Goal: Task Accomplishment & Management: Complete application form

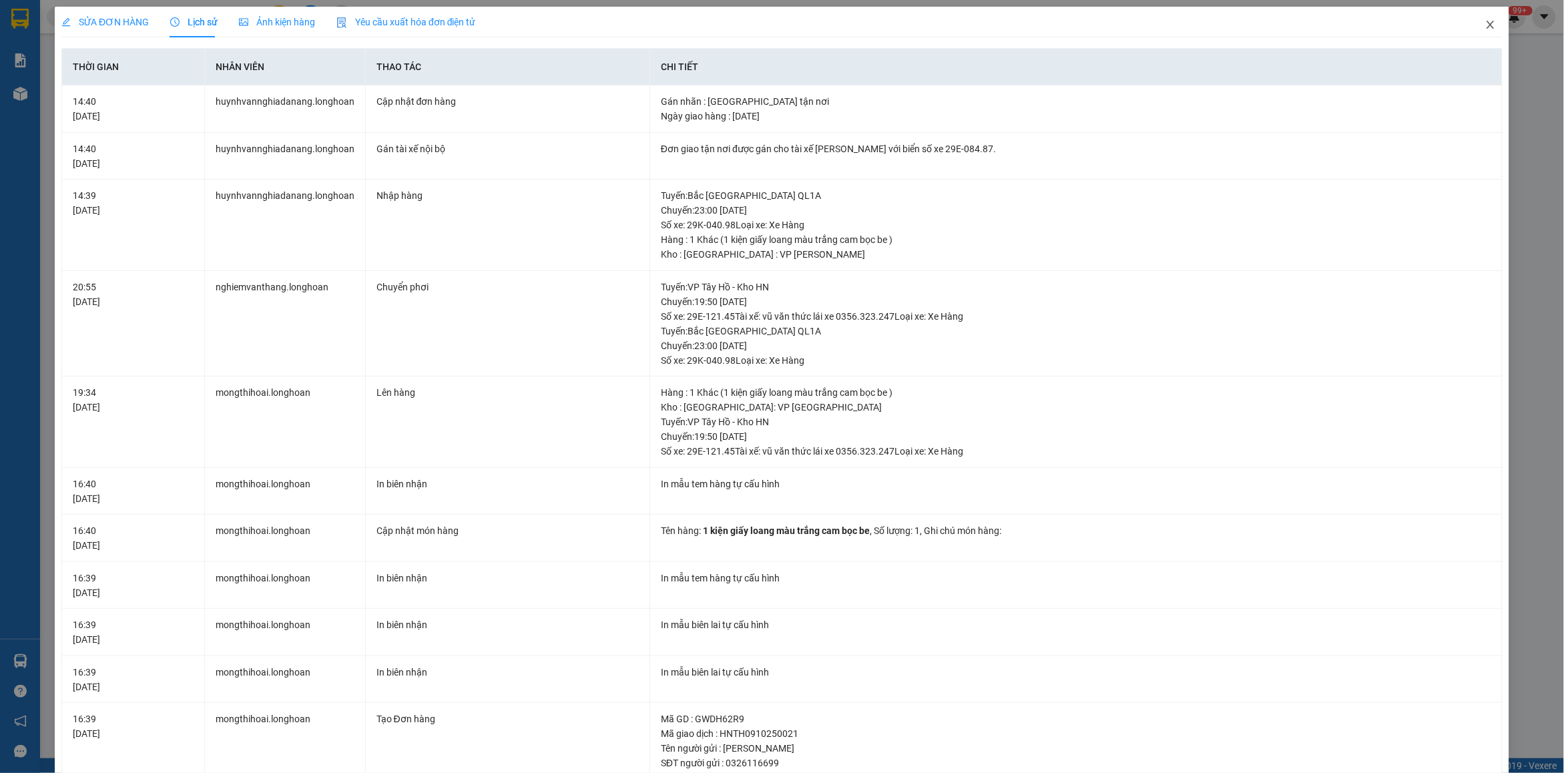
click at [1472, 32] on span "Close" at bounding box center [1490, 25] width 37 height 37
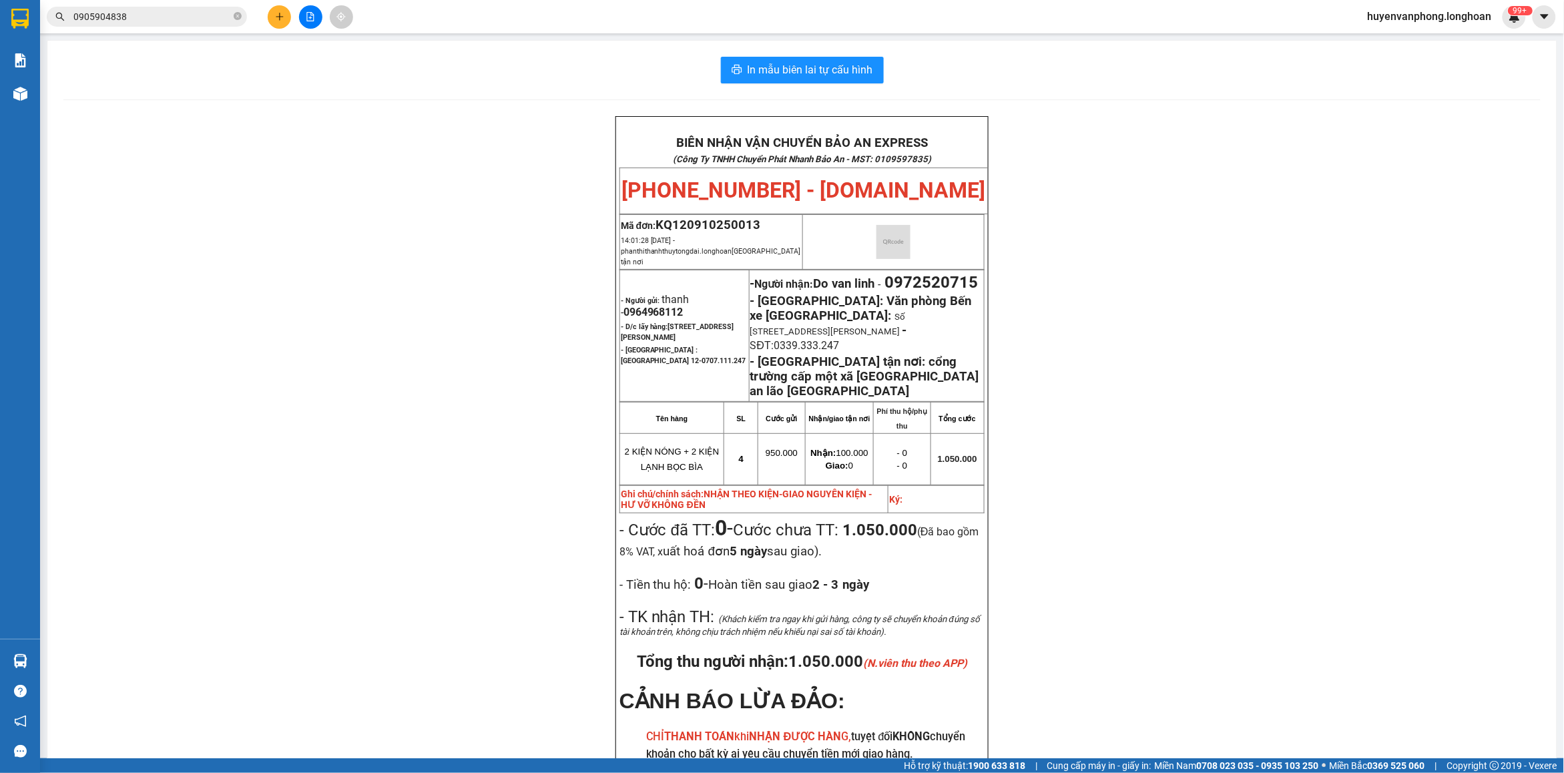
drag, startPoint x: 235, startPoint y: 17, endPoint x: 117, endPoint y: 25, distance: 117.7
click at [229, 18] on span "0905904838" at bounding box center [147, 17] width 200 height 20
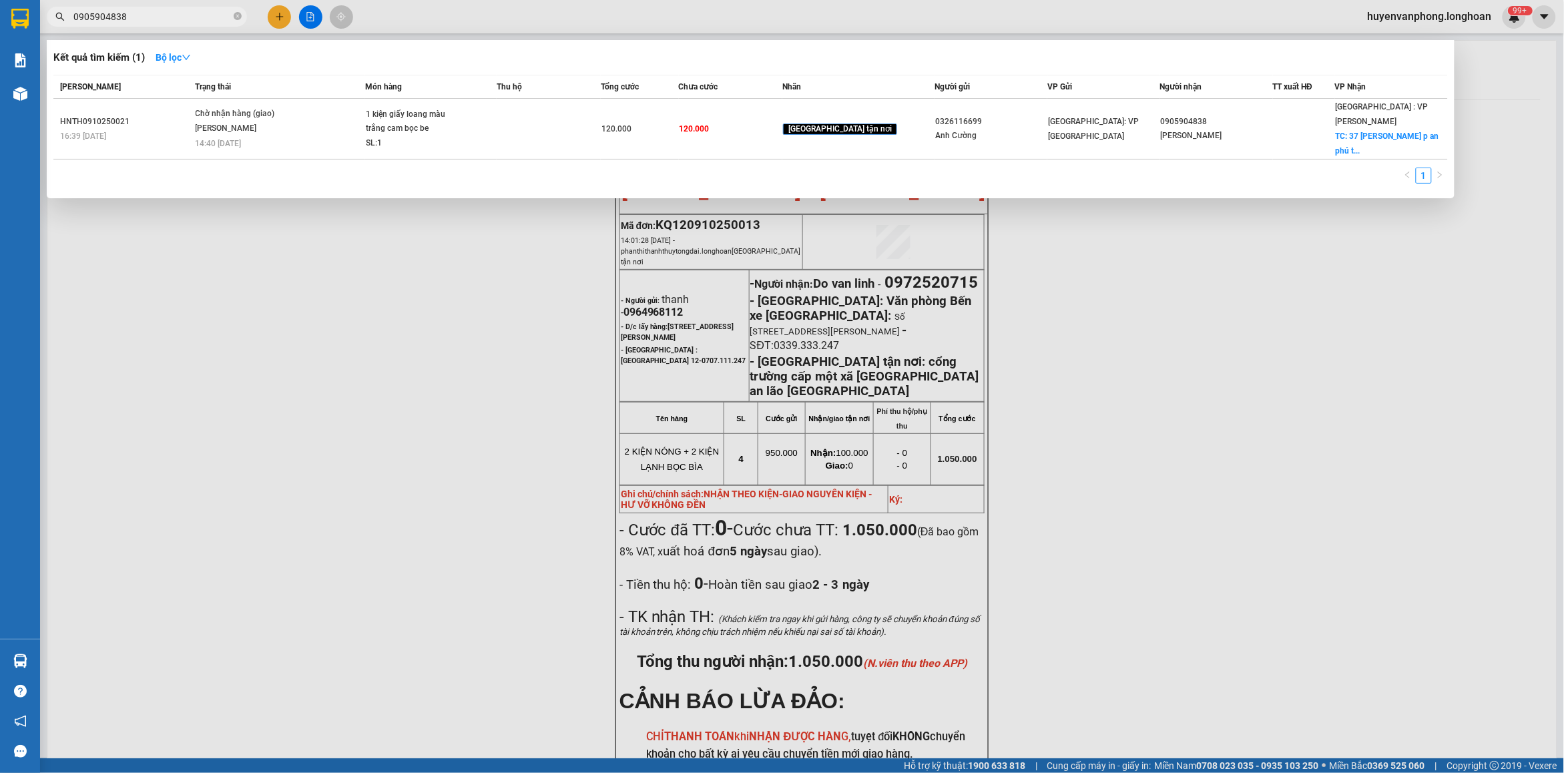
click at [123, 12] on input "0905904838" at bounding box center [152, 16] width 158 height 15
click at [147, 21] on input "0905904838" at bounding box center [152, 16] width 158 height 15
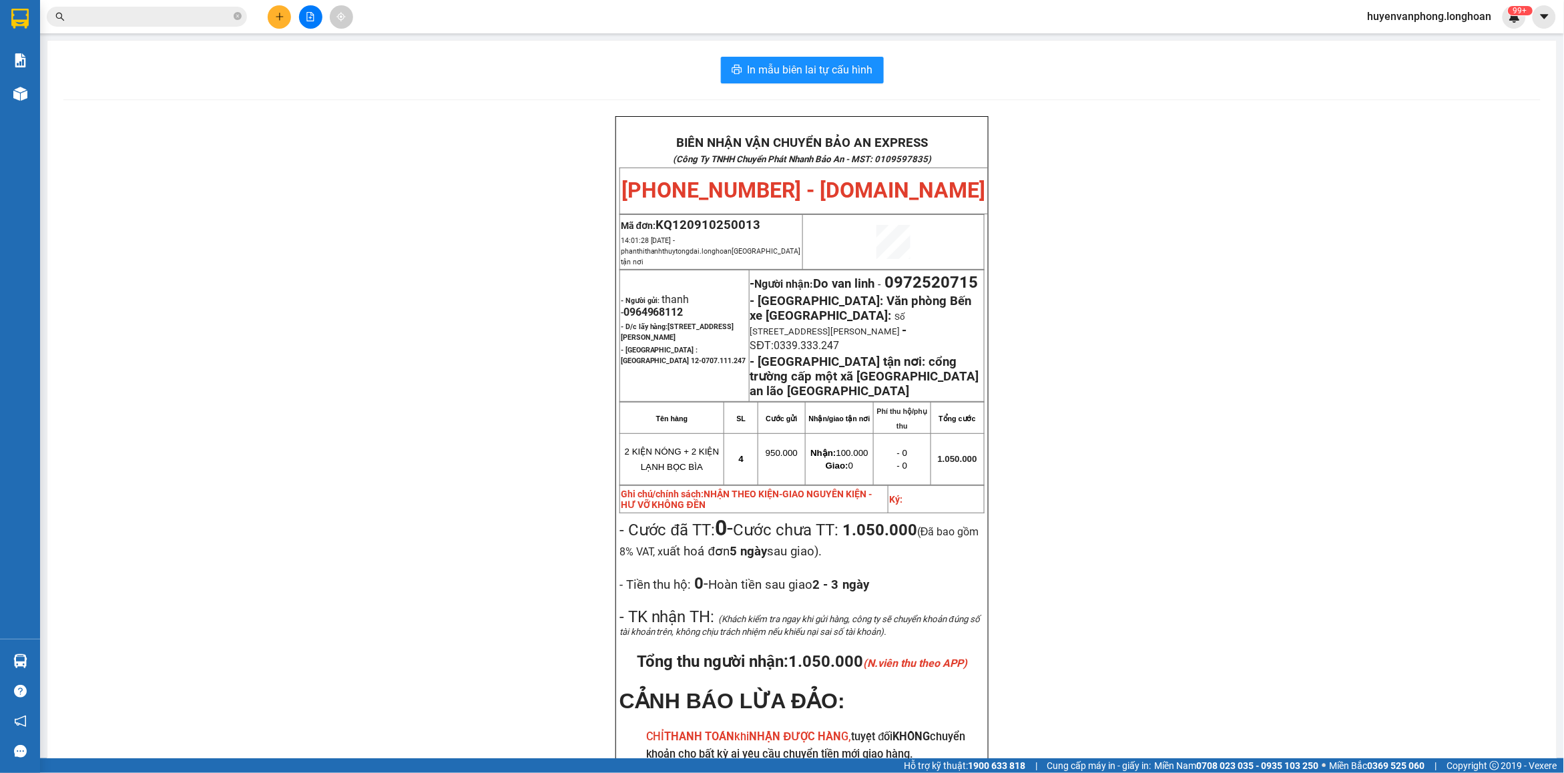
paste input "0934.989.966"
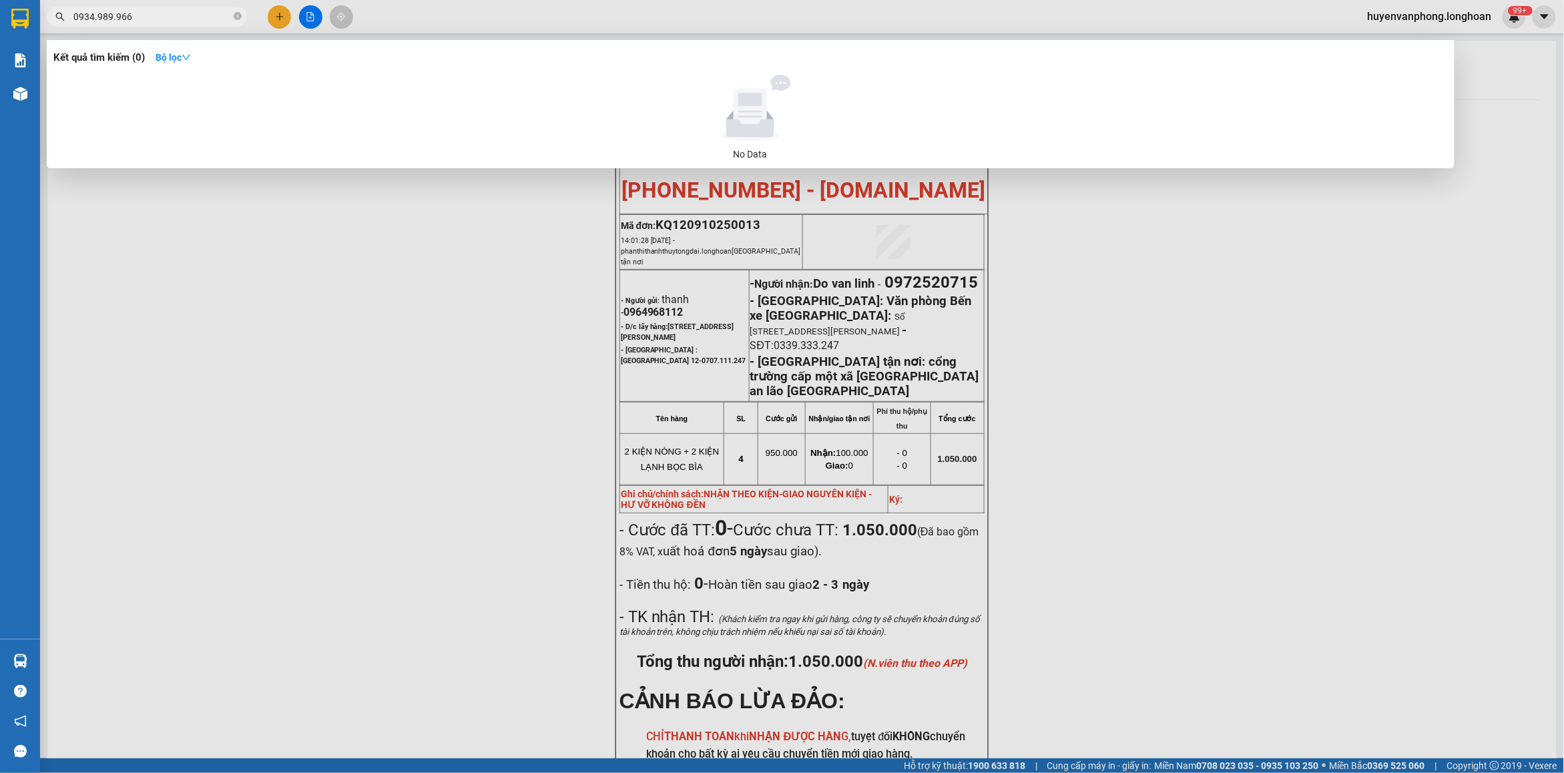
click at [98, 12] on input "0934.989.966" at bounding box center [152, 16] width 158 height 15
click at [114, 17] on input "0934989.966" at bounding box center [152, 16] width 158 height 15
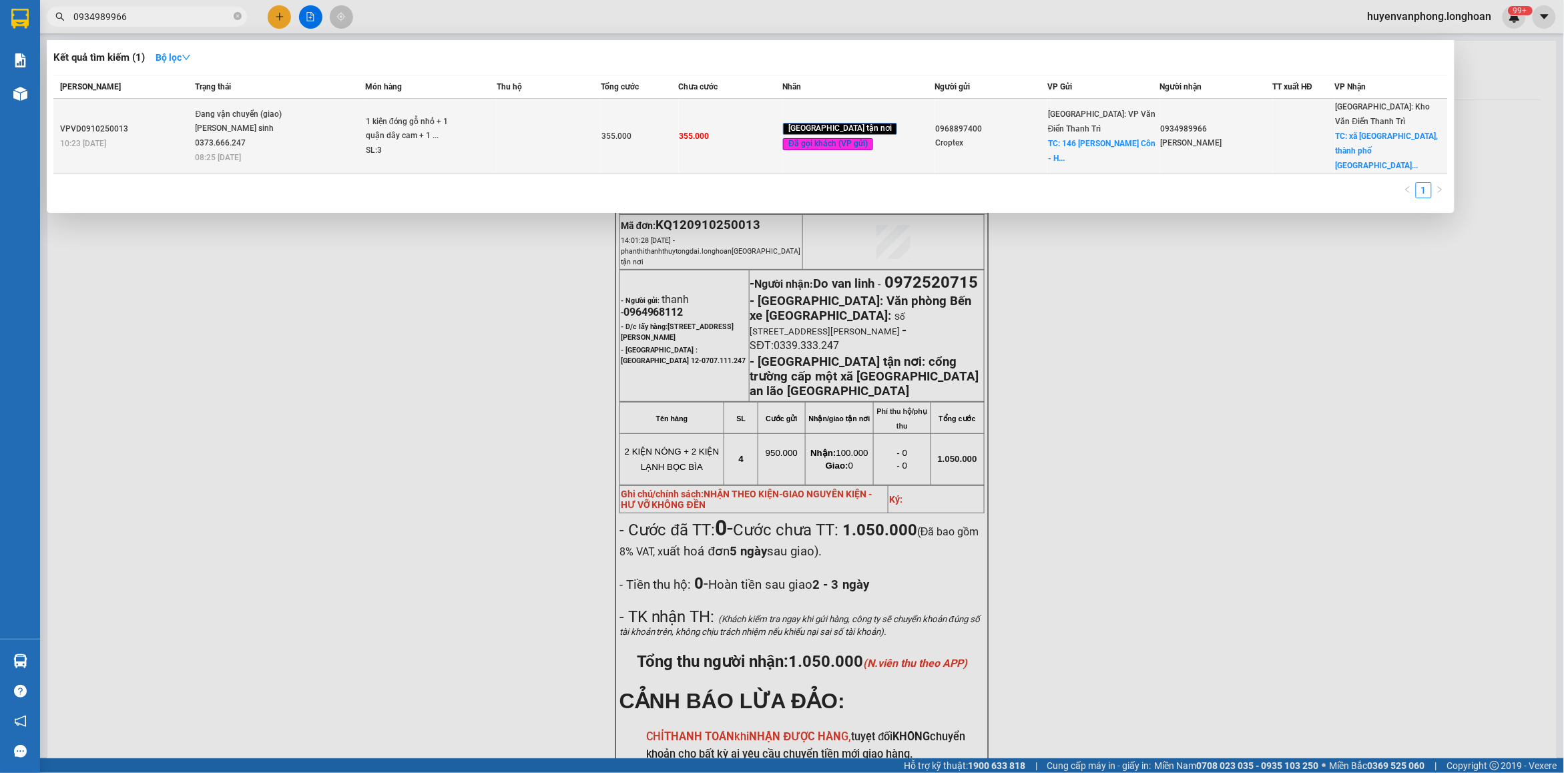
type input "0934989966"
click at [435, 115] on div "1 kiện đóng gỗ nhỏ + 1 quận dây cam + 1 ..." at bounding box center [416, 129] width 100 height 29
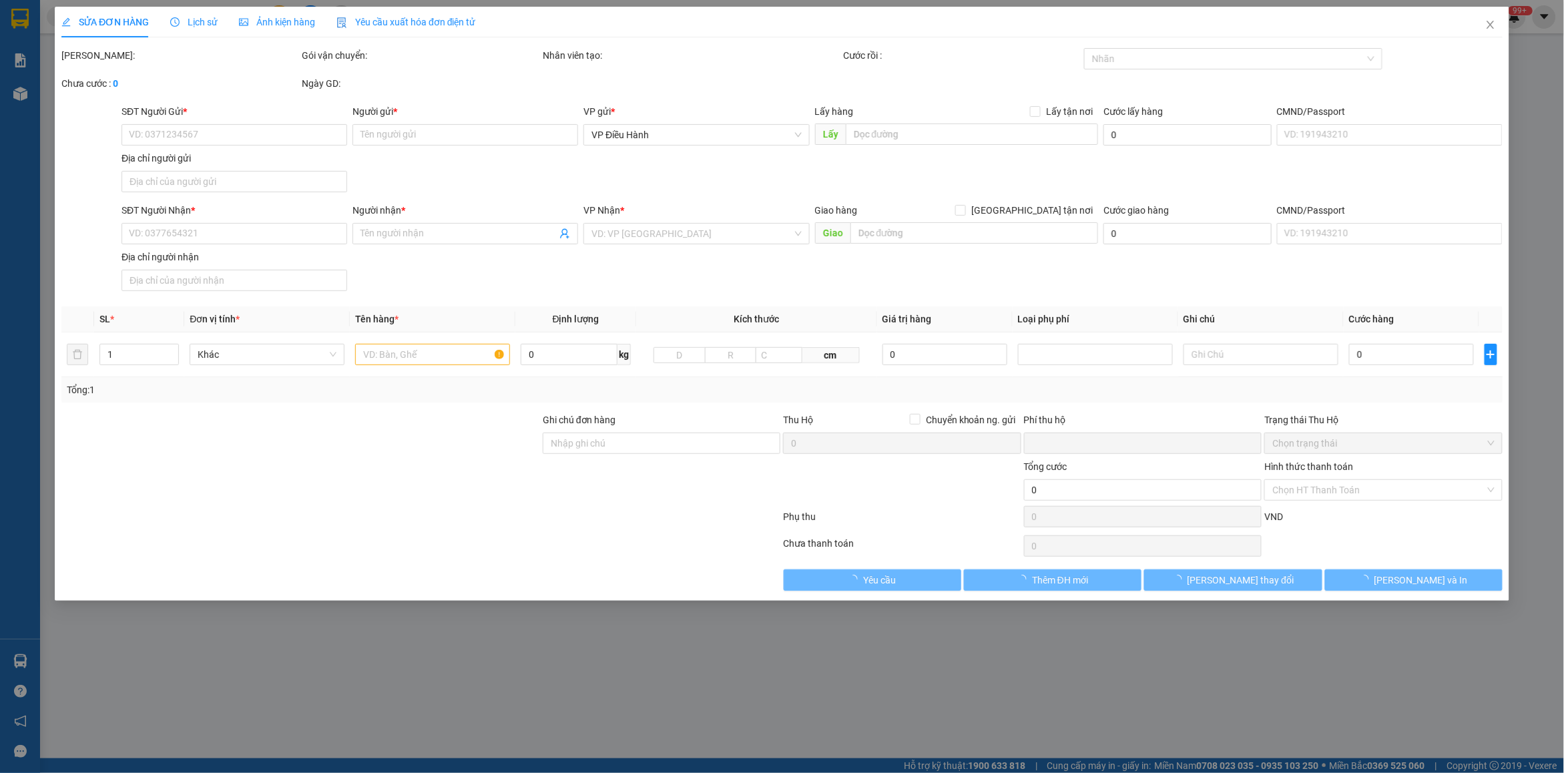
type input "0968897400"
type input "Croptex"
checkbox input "true"
type input "146 [PERSON_NAME] - Vân Côn - Hoài Đức - HN"
type input "0934989966"
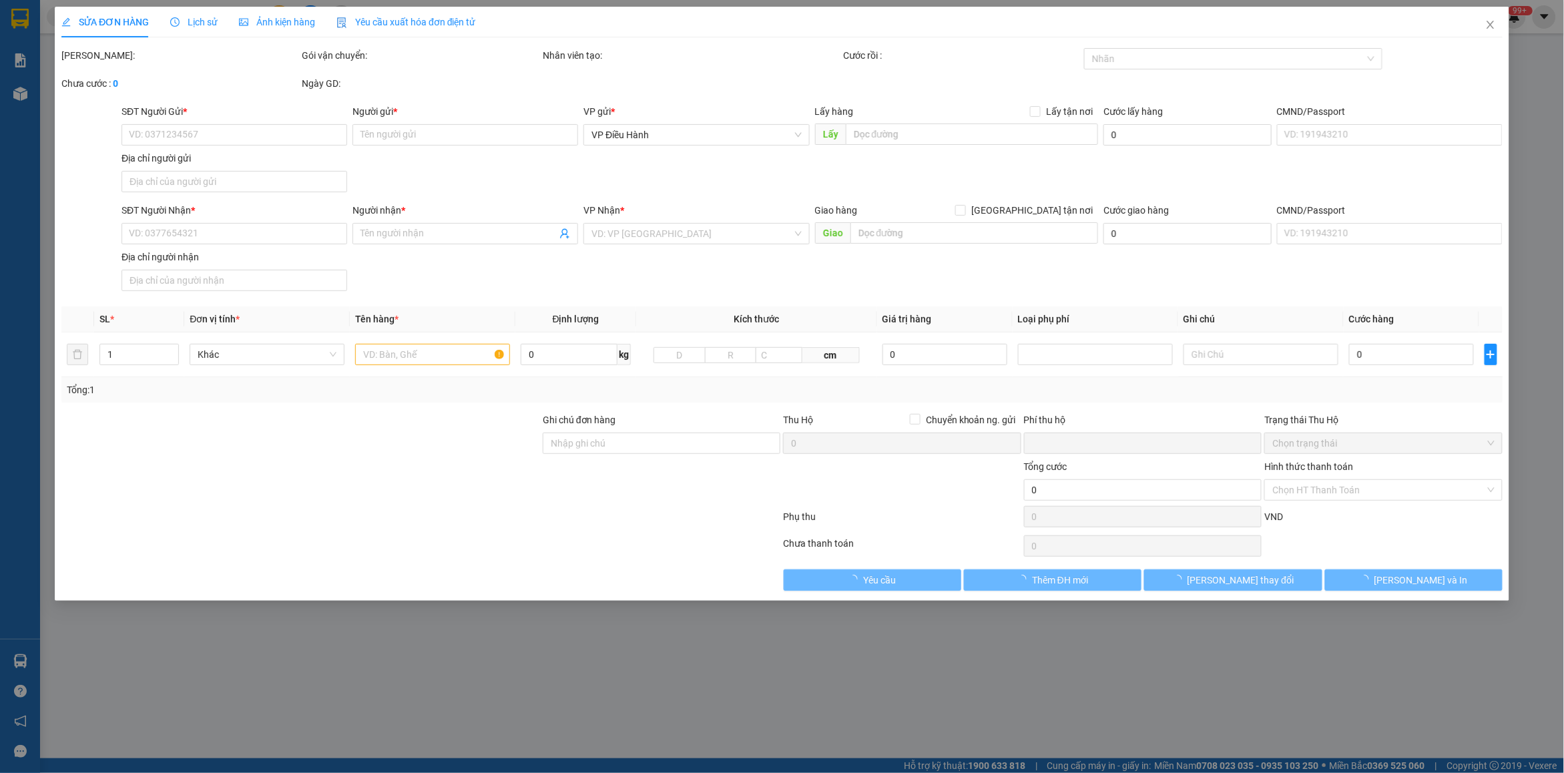
type input "[PERSON_NAME]"
checkbox input "true"
type input "xã [GEOGRAPHIC_DATA], thành phố [GEOGRAPHIC_DATA], [GEOGRAPHIC_DATA]([GEOGRAPHI…"
type input "355.000"
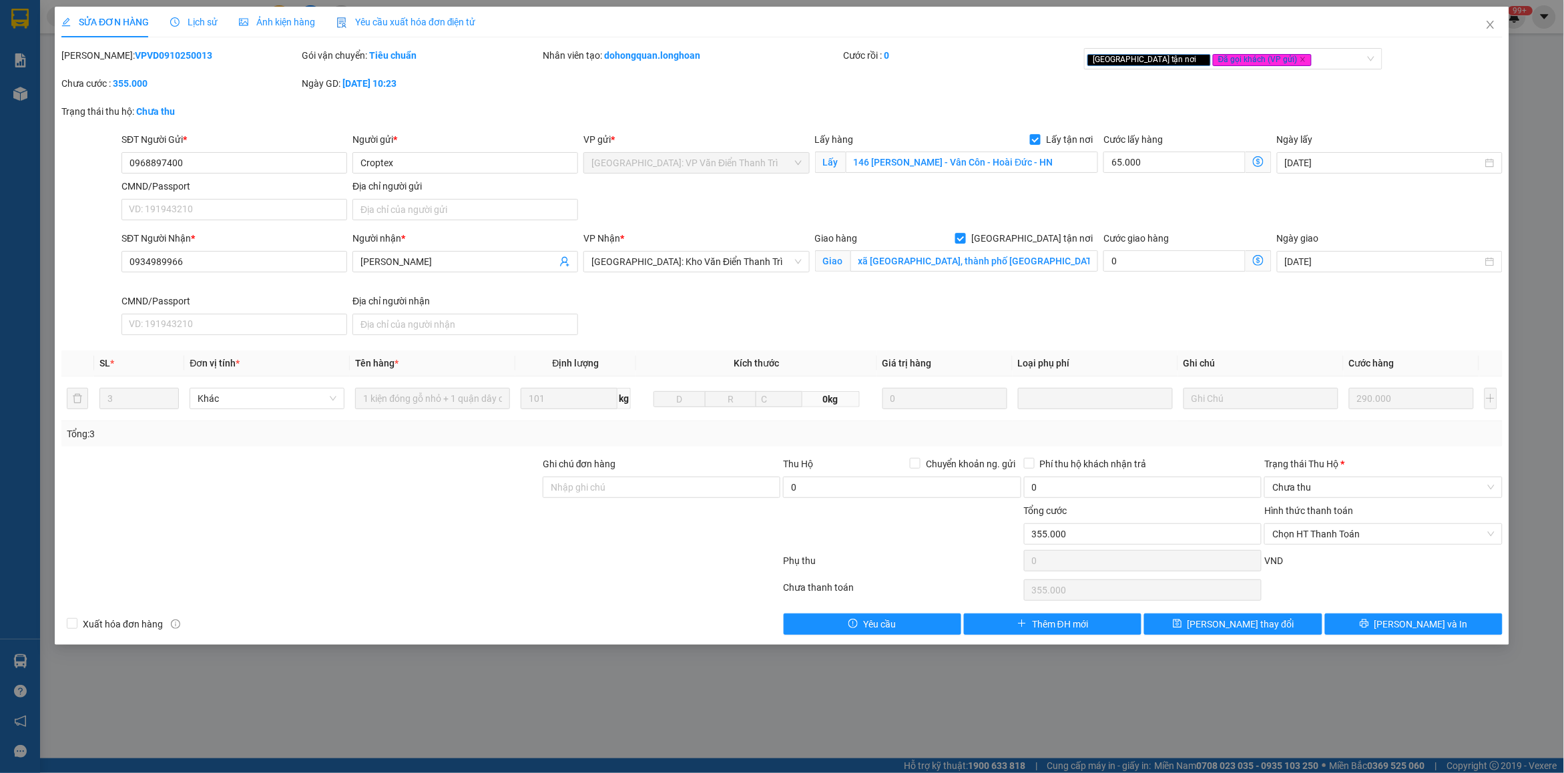
click at [187, 23] on span "Lịch sử" at bounding box center [193, 22] width 47 height 11
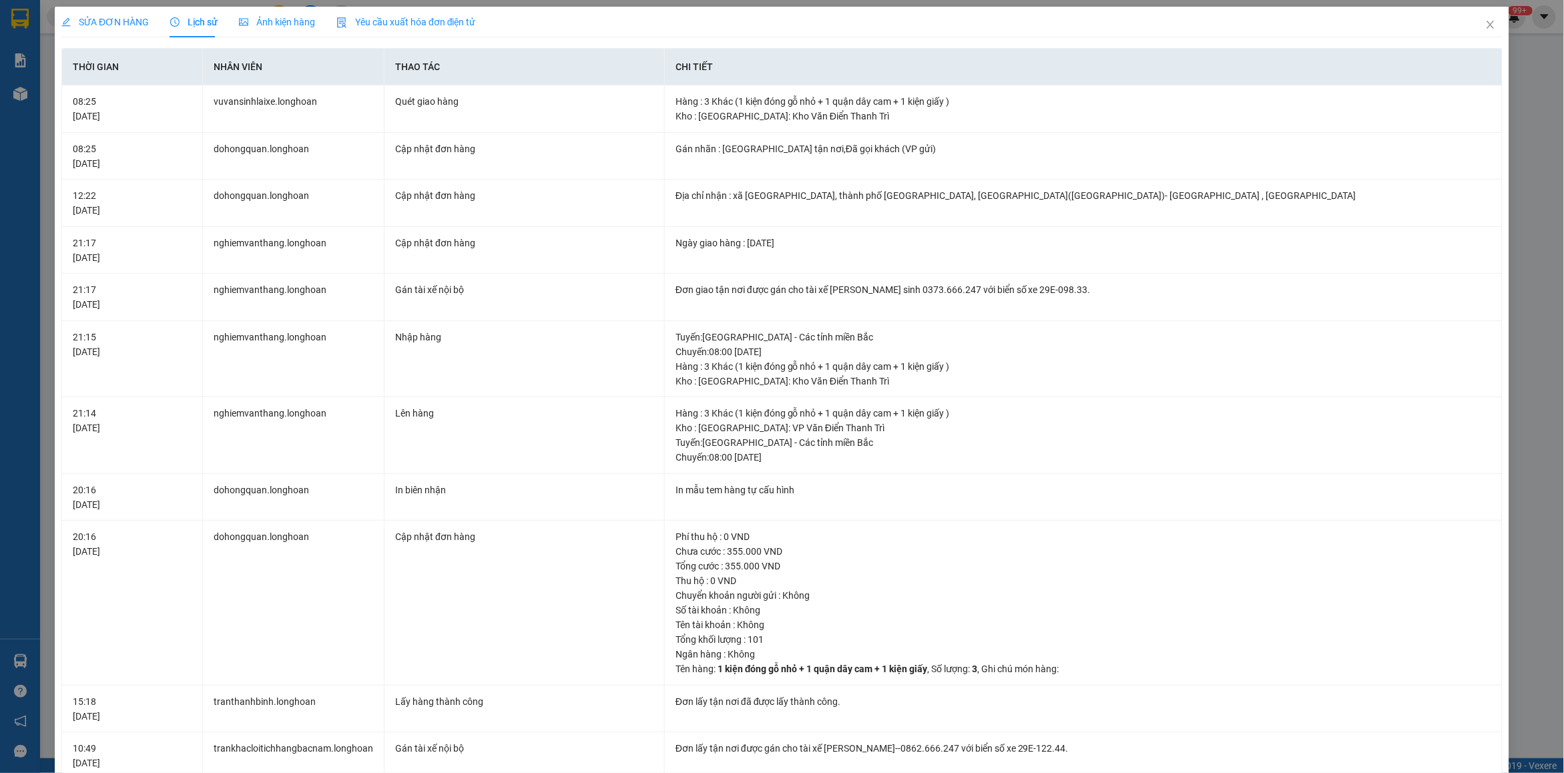
click at [85, 19] on span "SỬA ĐƠN HÀNG" at bounding box center [104, 22] width 87 height 11
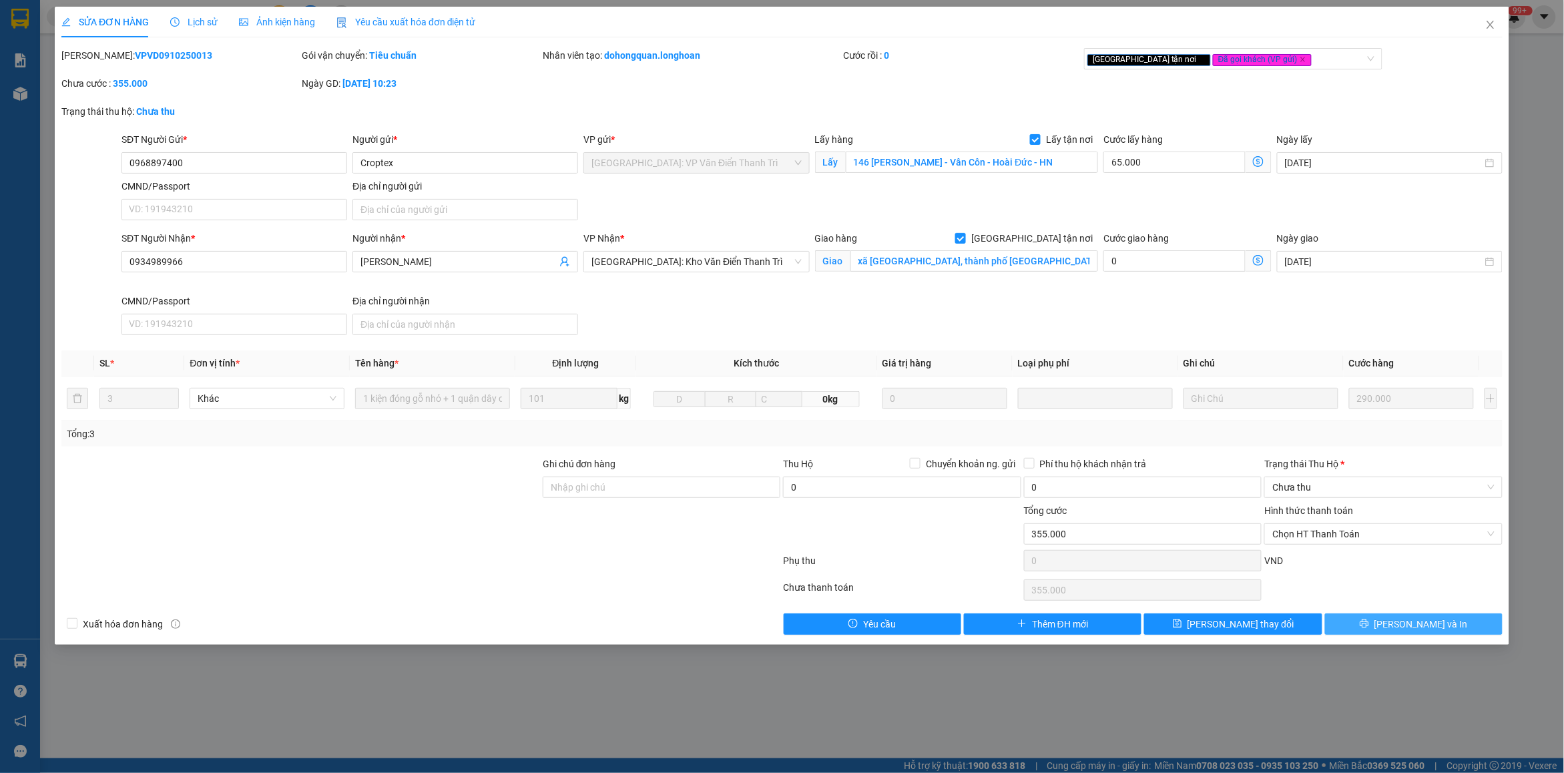
click at [1448, 625] on button "[PERSON_NAME] và In" at bounding box center [1414, 623] width 178 height 21
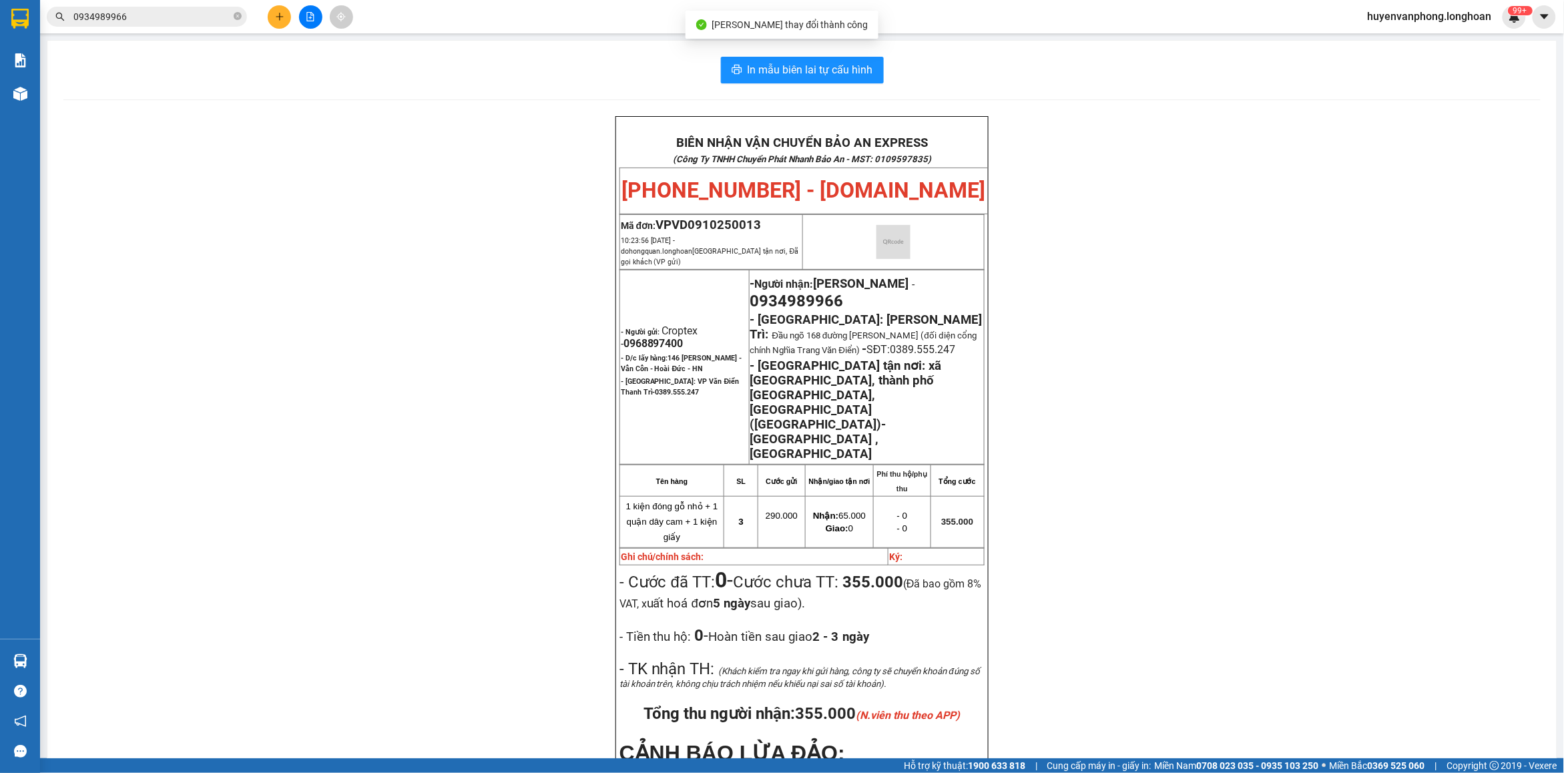
scroll to position [83, 0]
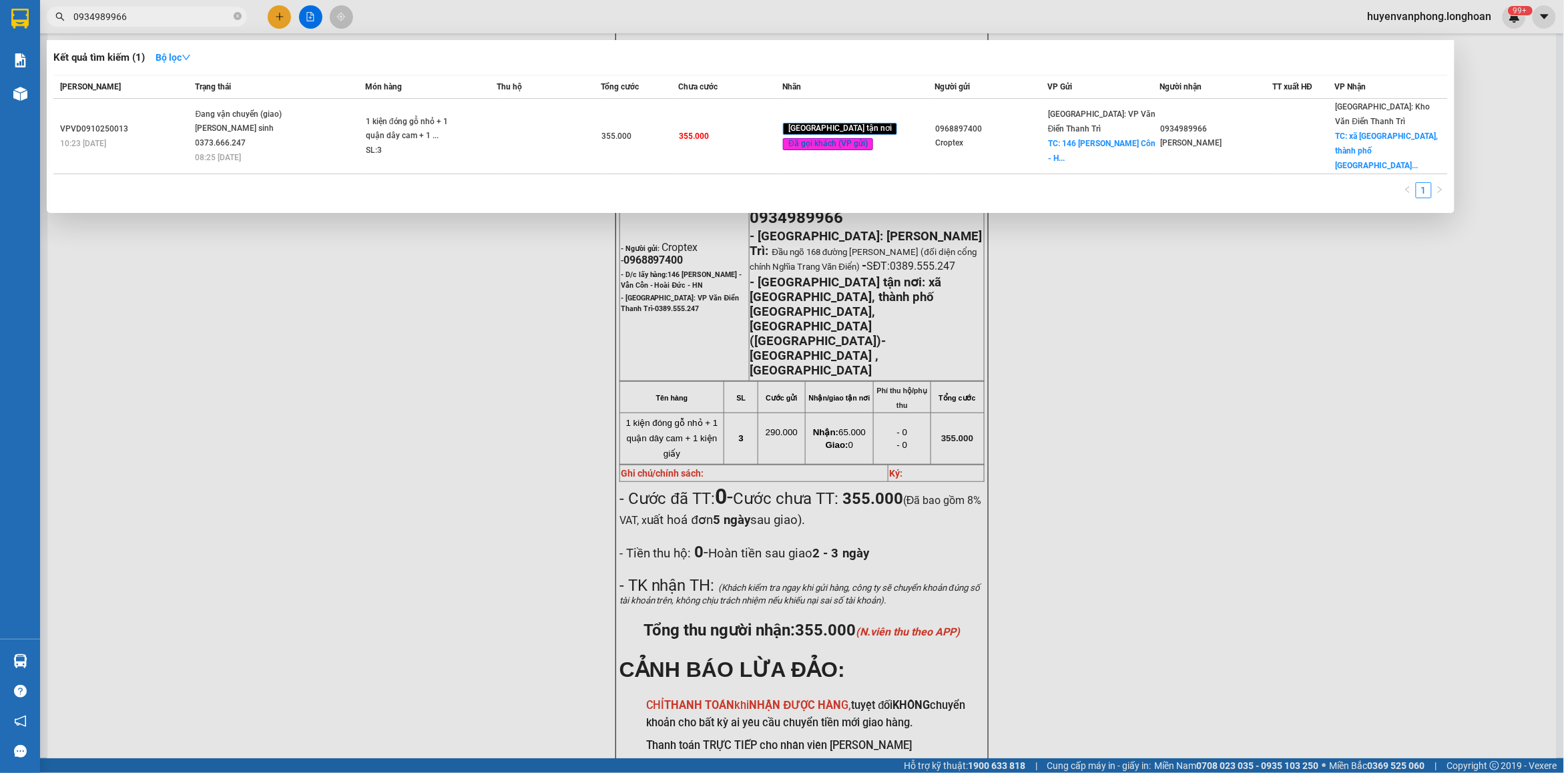
click at [198, 15] on input "0934989966" at bounding box center [152, 16] width 158 height 15
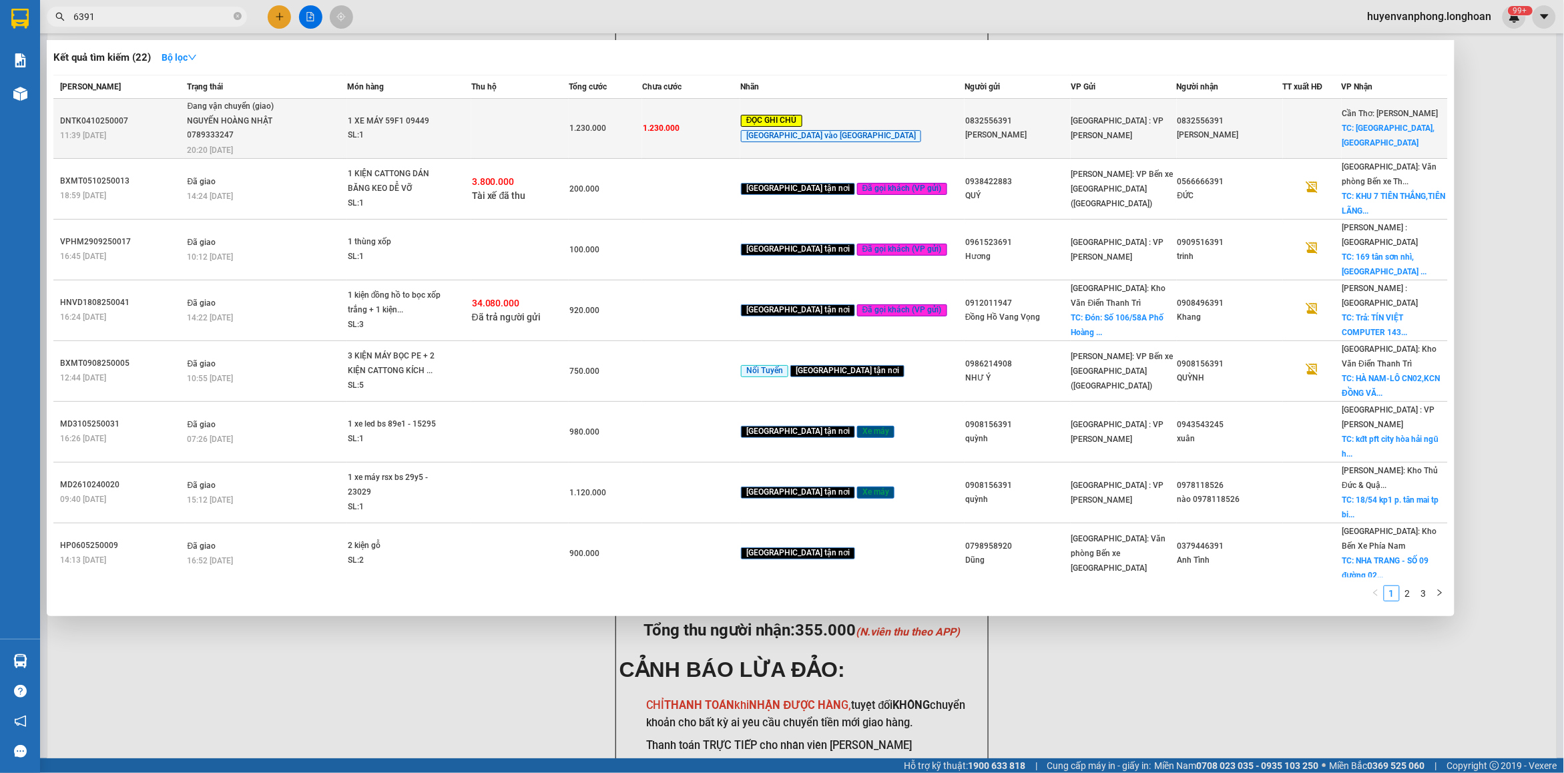
type input "6391"
click at [569, 142] on td at bounding box center [520, 129] width 98 height 60
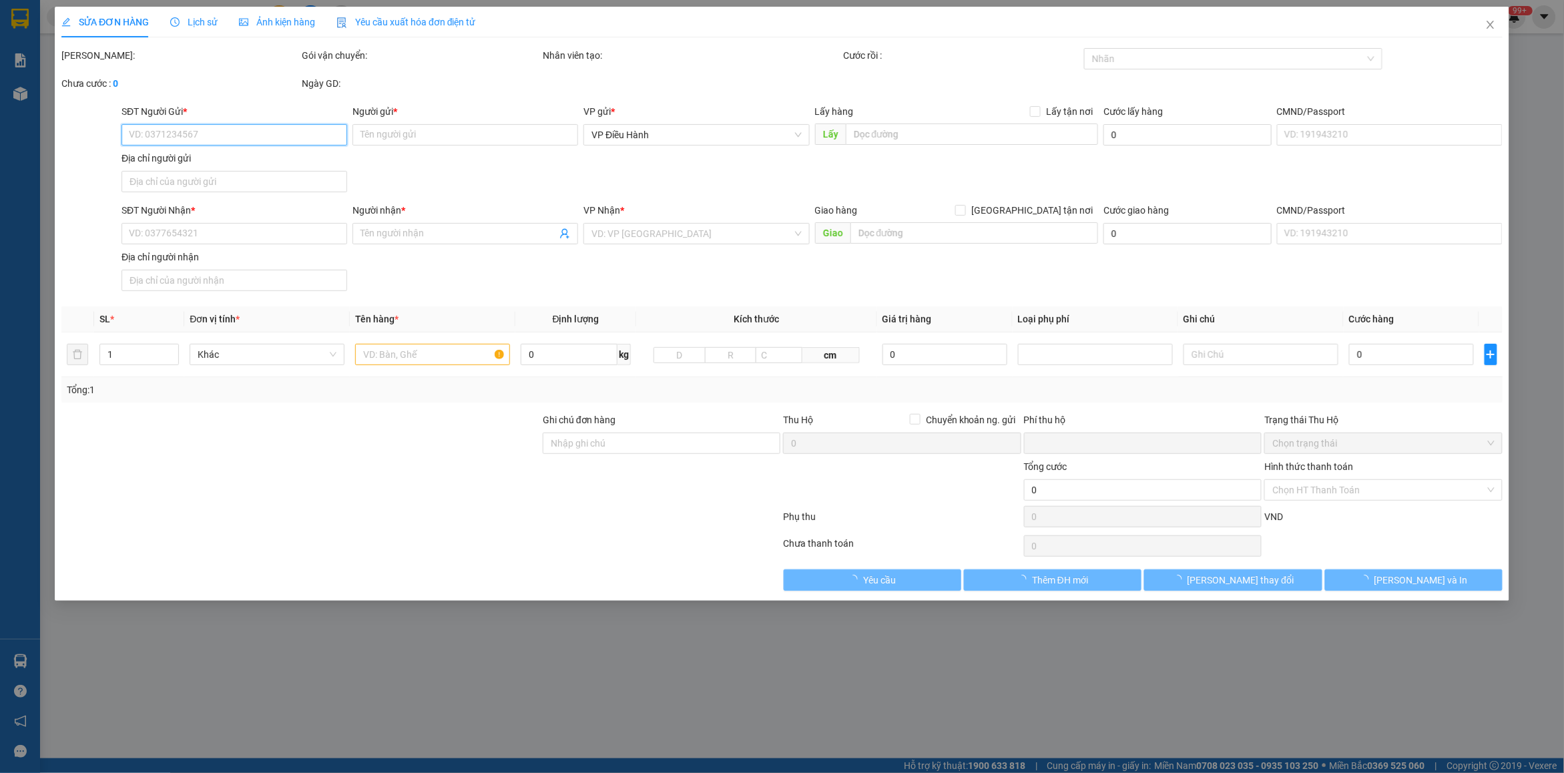
type input "0832556391"
type input "[PERSON_NAME]"
type input "0832556391"
type input "[PERSON_NAME]"
checkbox input "true"
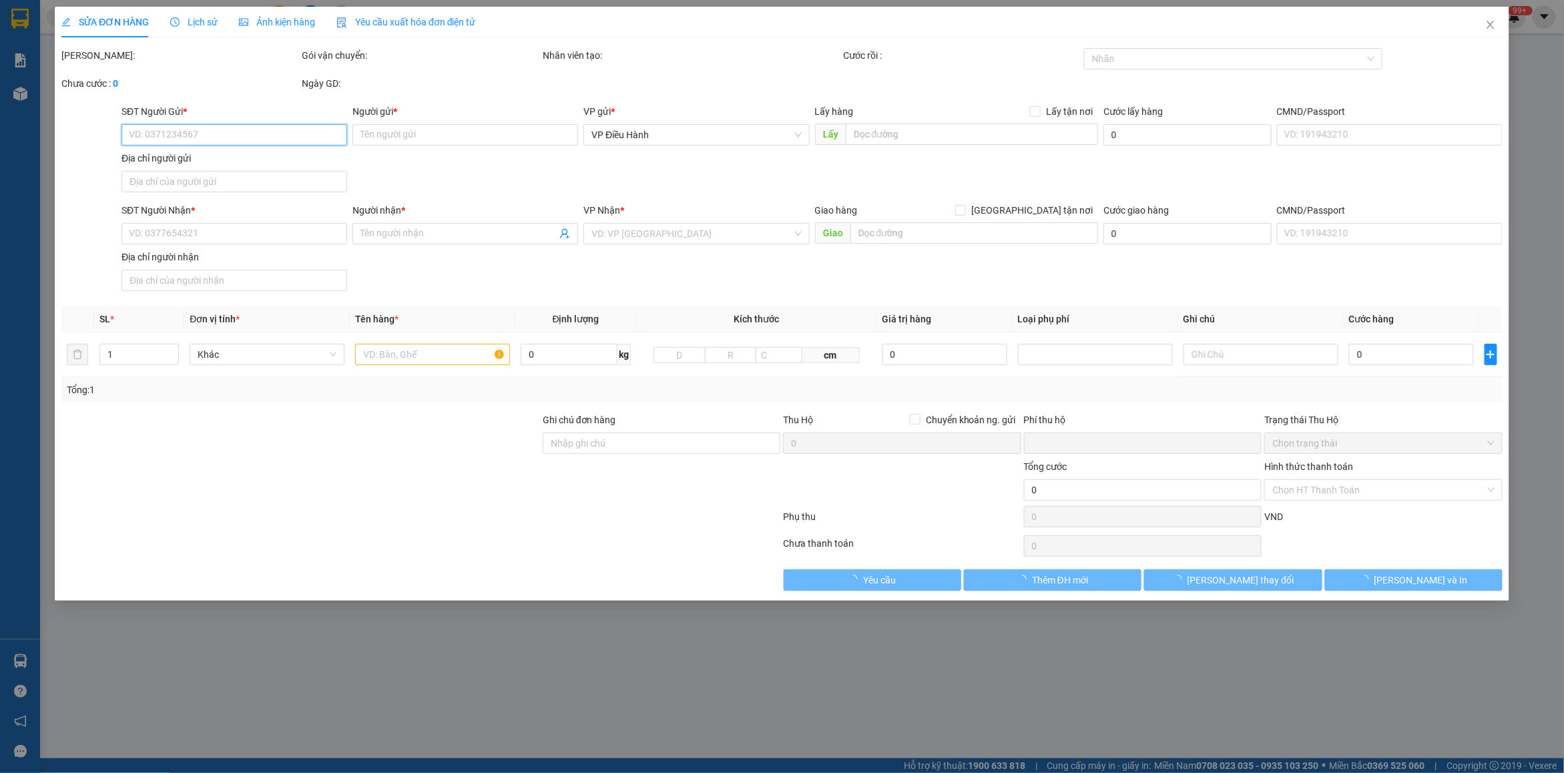
type input "[GEOGRAPHIC_DATA],[GEOGRAPHIC_DATA]"
type input "KHÁCH ĐẾN [GEOGRAPHIC_DATA] NGÀY 10.1 CHÌA KHÓA,2 GƯƠNG,2 MŨ BH.KHÁCH NƯỚC NGOÀ…"
type input "0"
type input "1.230.000"
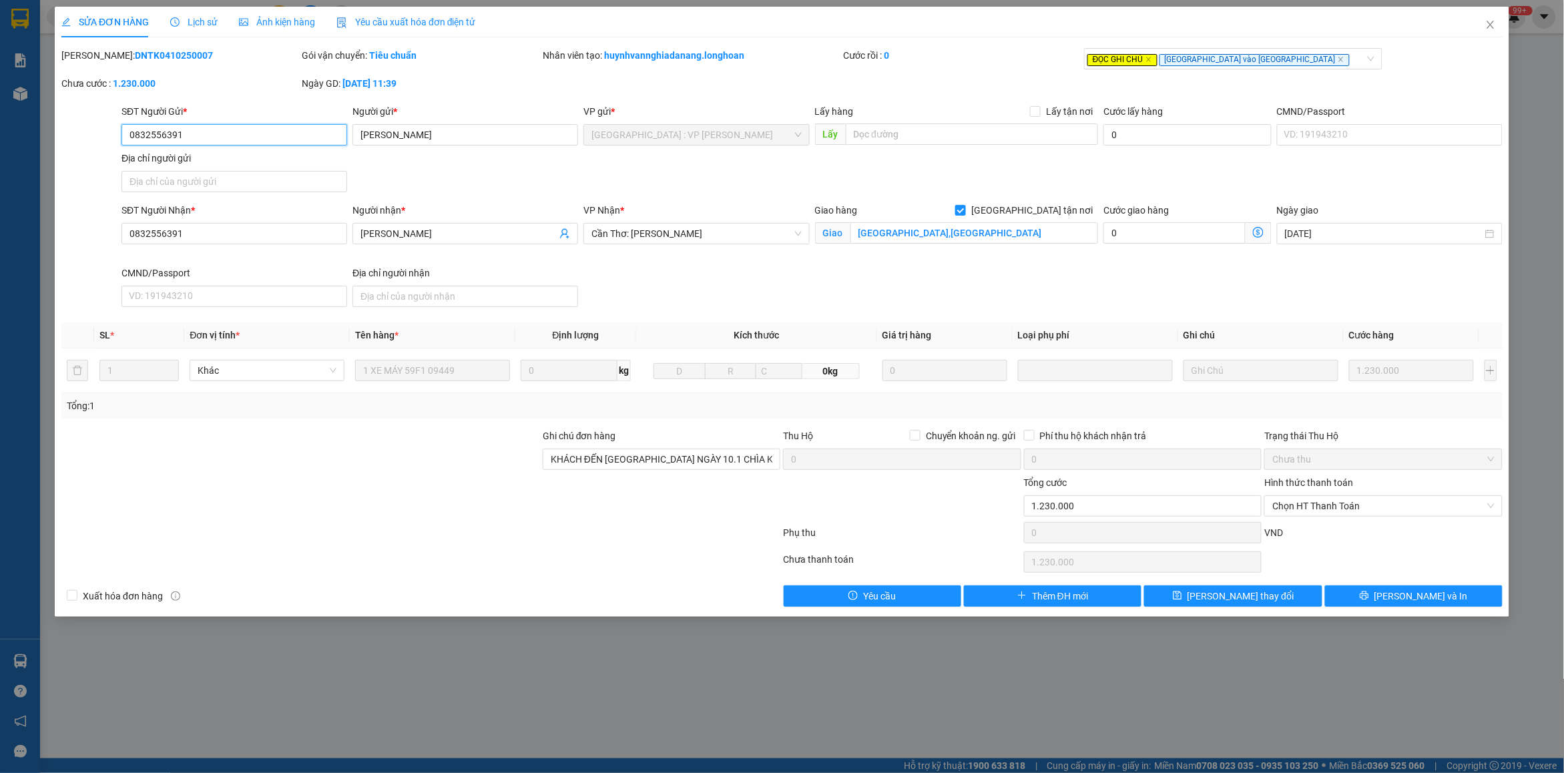
drag, startPoint x: 198, startPoint y: 132, endPoint x: 122, endPoint y: 127, distance: 75.6
click at [122, 127] on input "0832556391" at bounding box center [234, 134] width 226 height 21
click at [1503, 27] on span "Close" at bounding box center [1490, 25] width 37 height 37
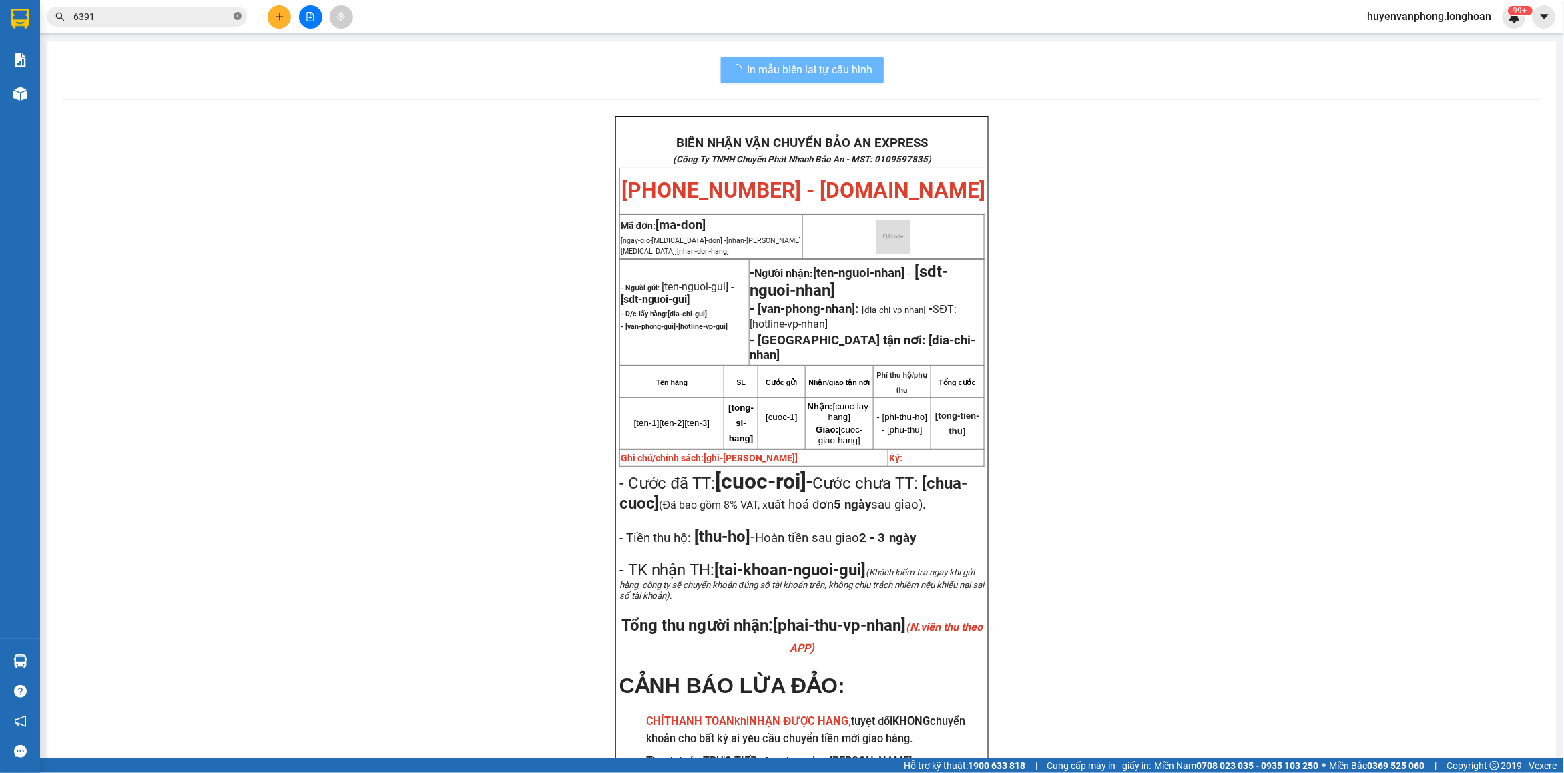
drag, startPoint x: 239, startPoint y: 18, endPoint x: 194, endPoint y: 11, distance: 45.2
click at [238, 18] on icon "close-circle" at bounding box center [238, 16] width 8 height 8
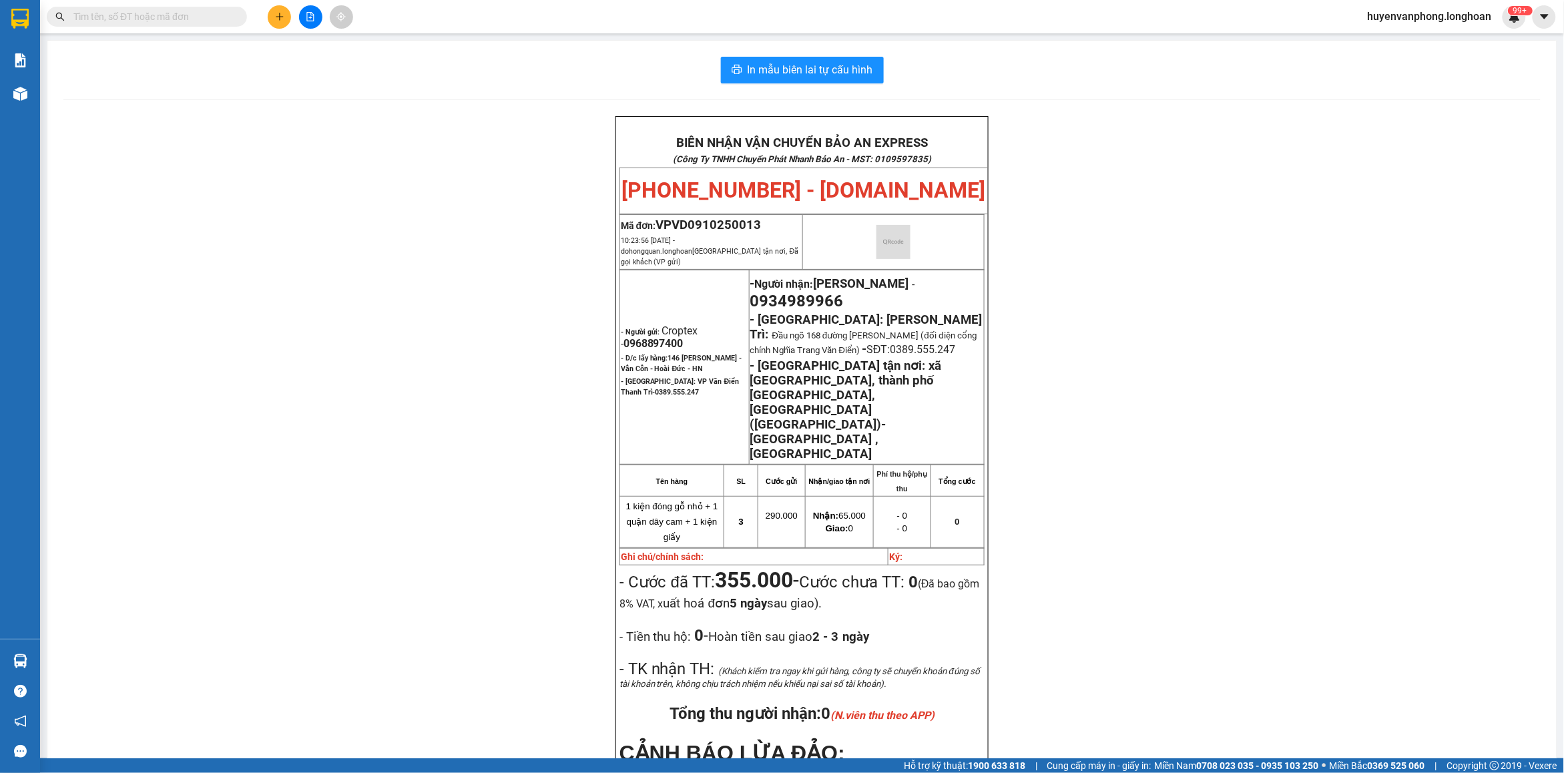
click at [180, 11] on input "text" at bounding box center [152, 16] width 158 height 15
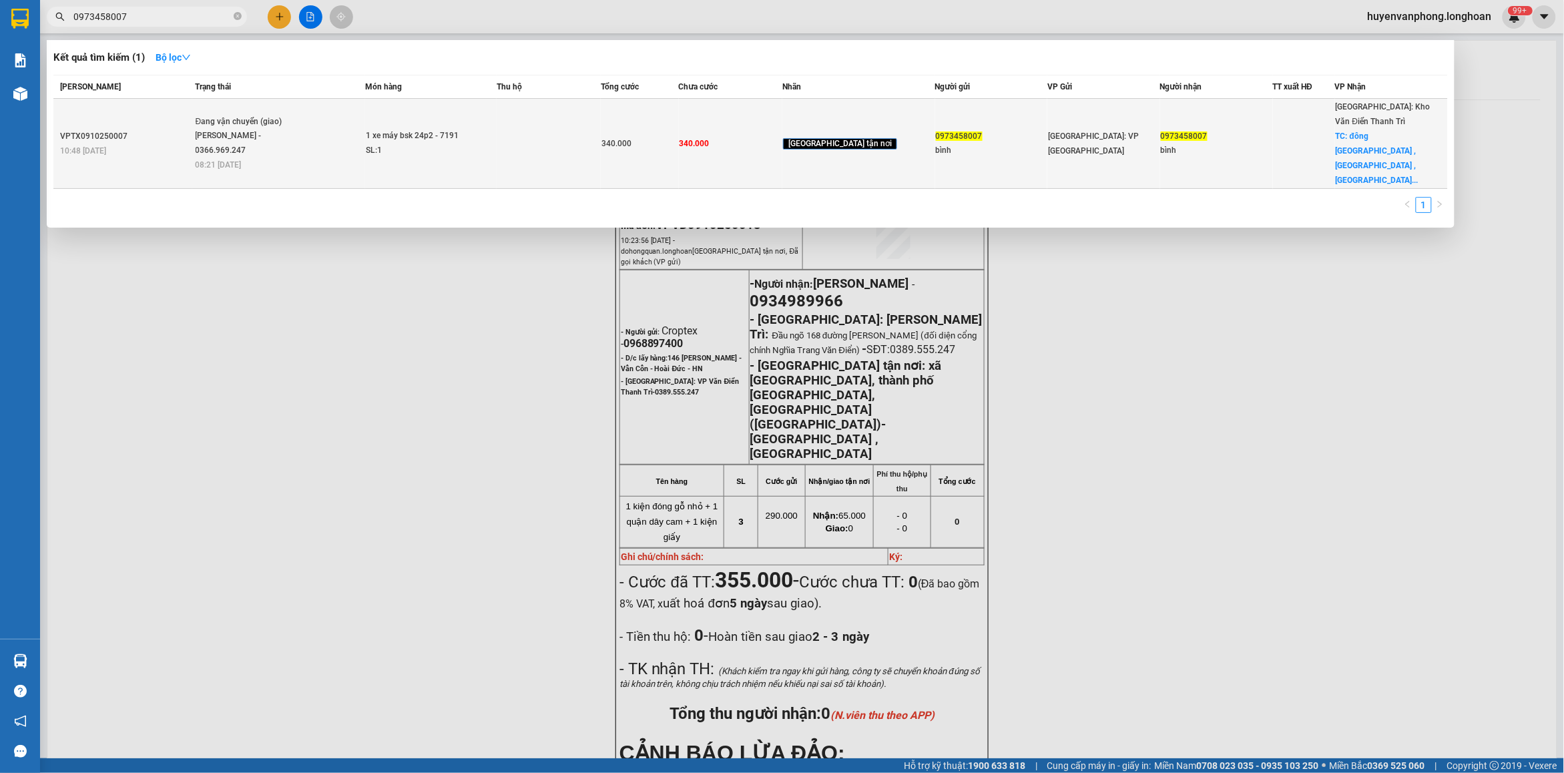
type input "0973458007"
click at [412, 129] on div "1 xe máy bsk 24p2 - 7191" at bounding box center [416, 136] width 100 height 15
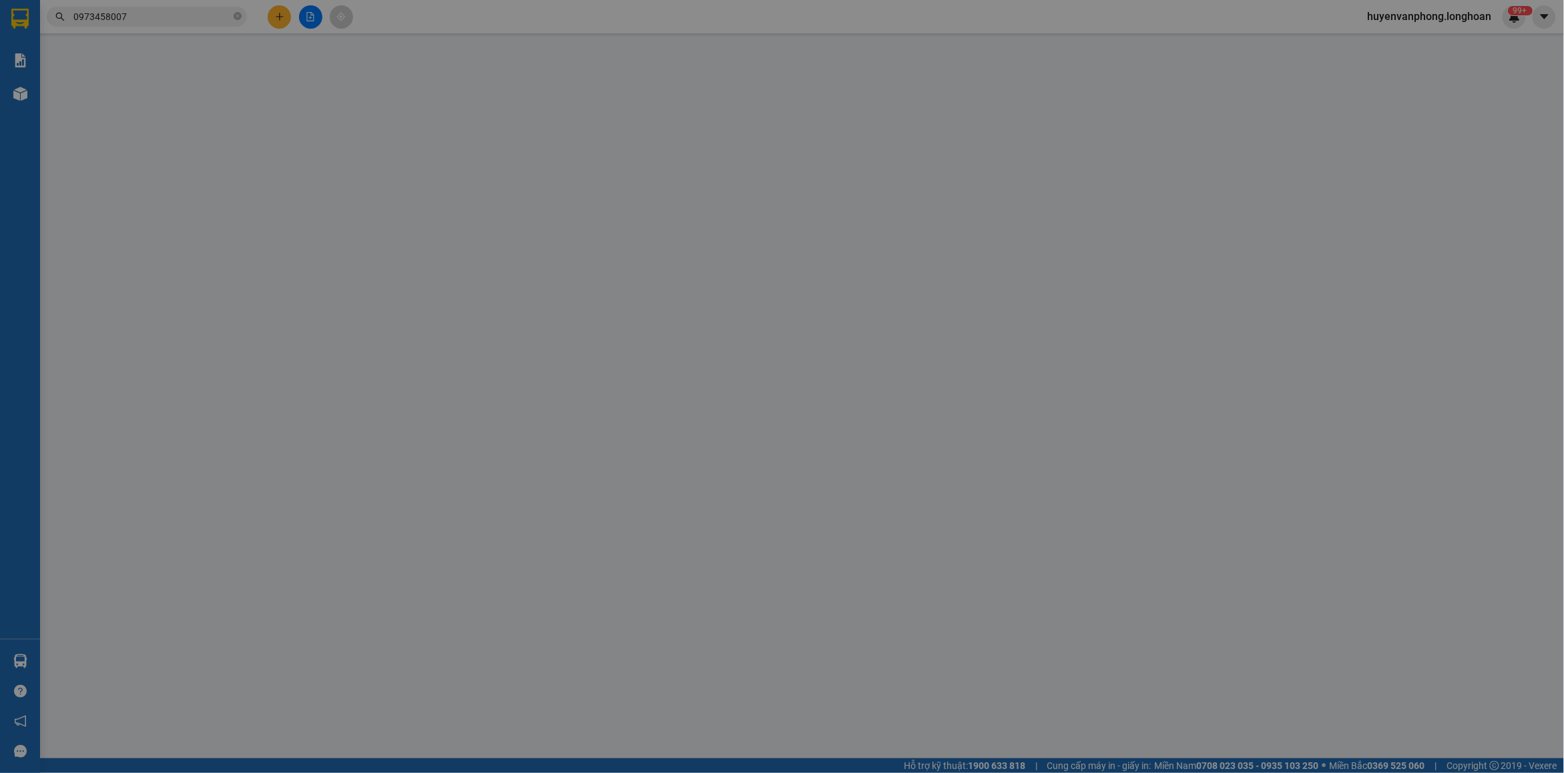
type input "0973458007"
type input "bình"
type input "0973458007"
type input "bình"
checkbox input "true"
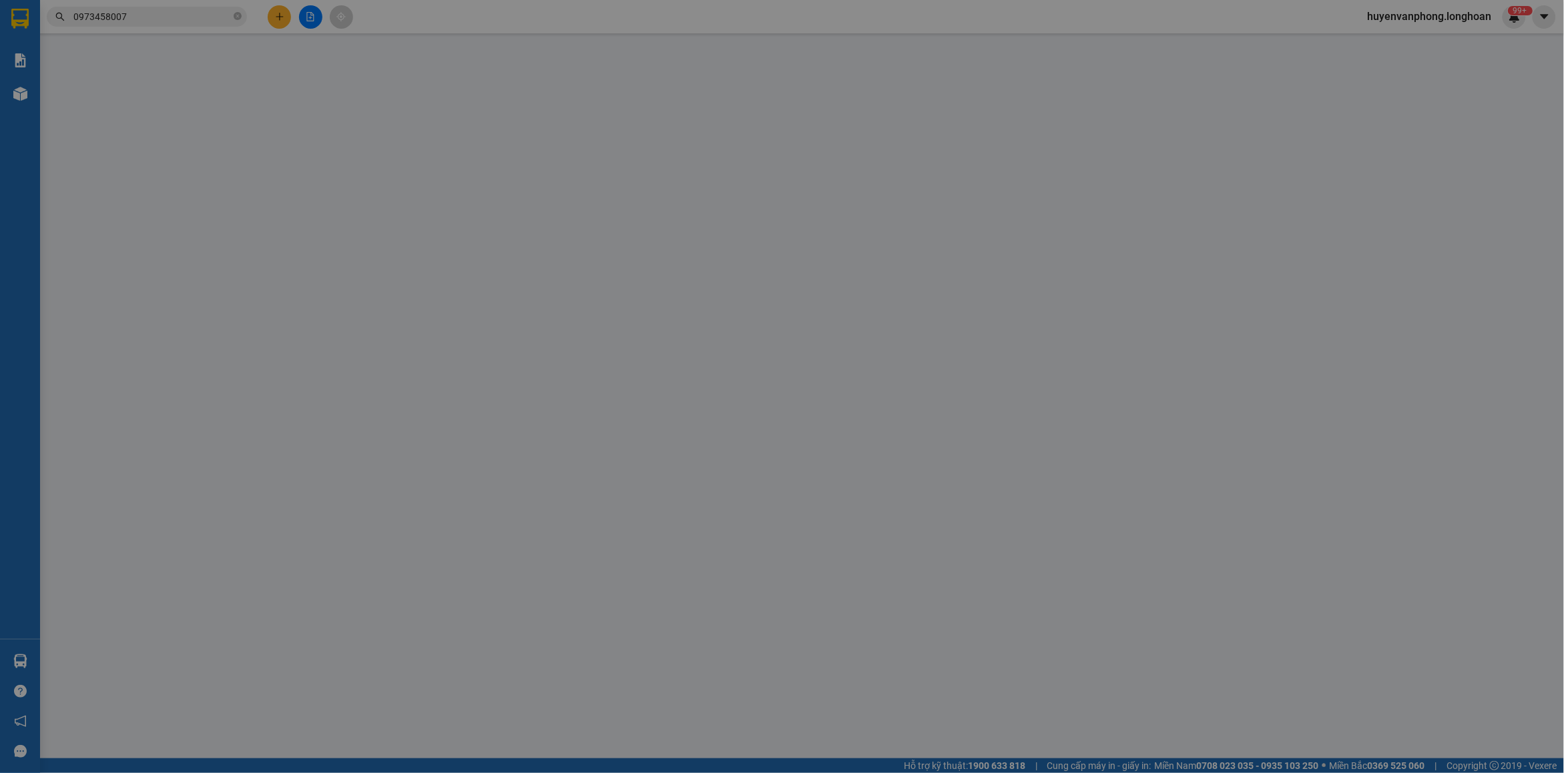
type input "đông [GEOGRAPHIC_DATA] , [GEOGRAPHIC_DATA] , [GEOGRAPHIC_DATA]"
type input "nhận nguyên kiện bể vỡ không đền"
type input "0"
type input "340.000"
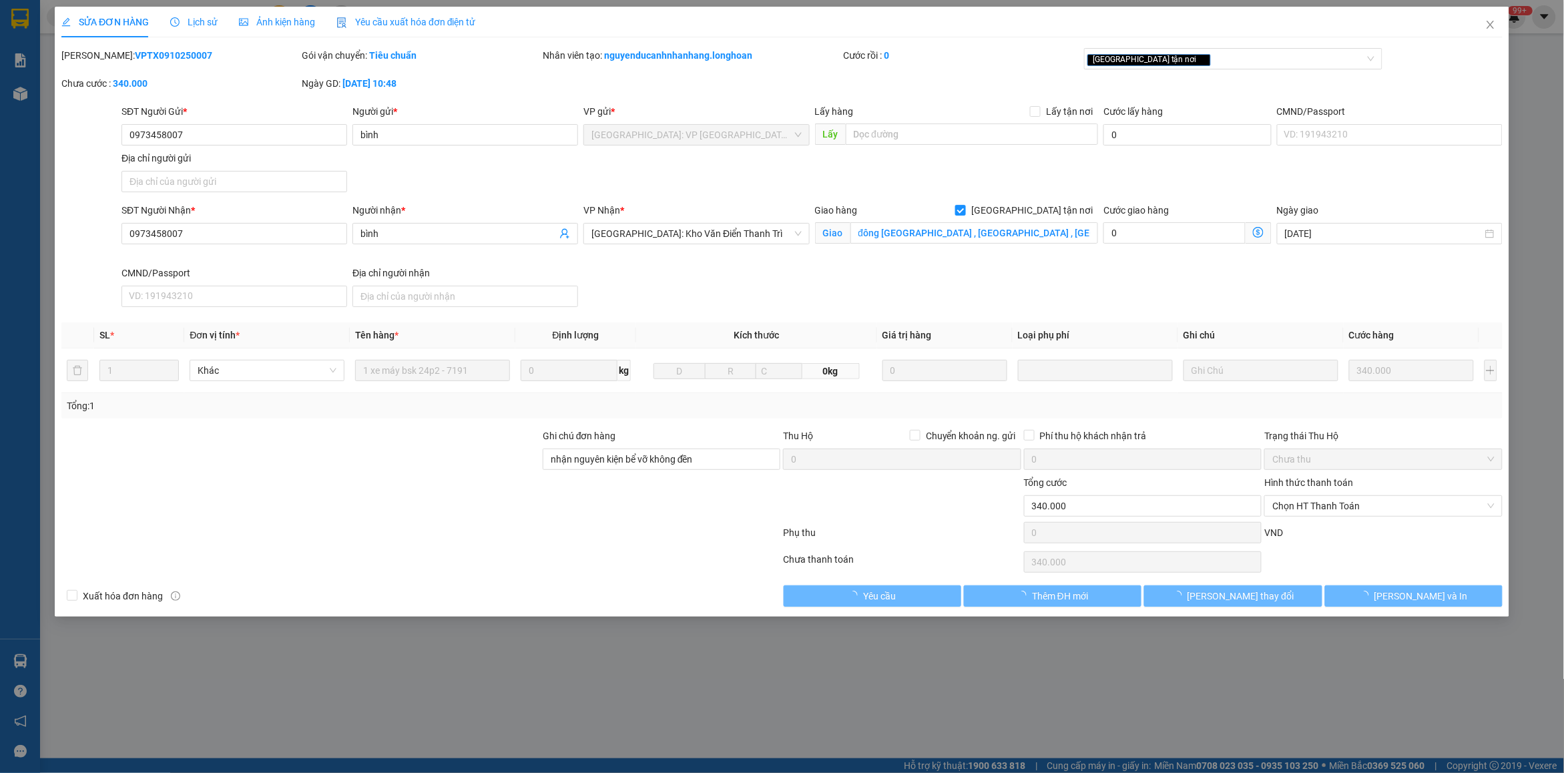
click at [186, 5] on div "SỬA ĐƠN HÀNG Lịch sử Ảnh kiện hàng Yêu cầu xuất hóa đơn điện tử Total Paid Fee …" at bounding box center [782, 386] width 1564 height 773
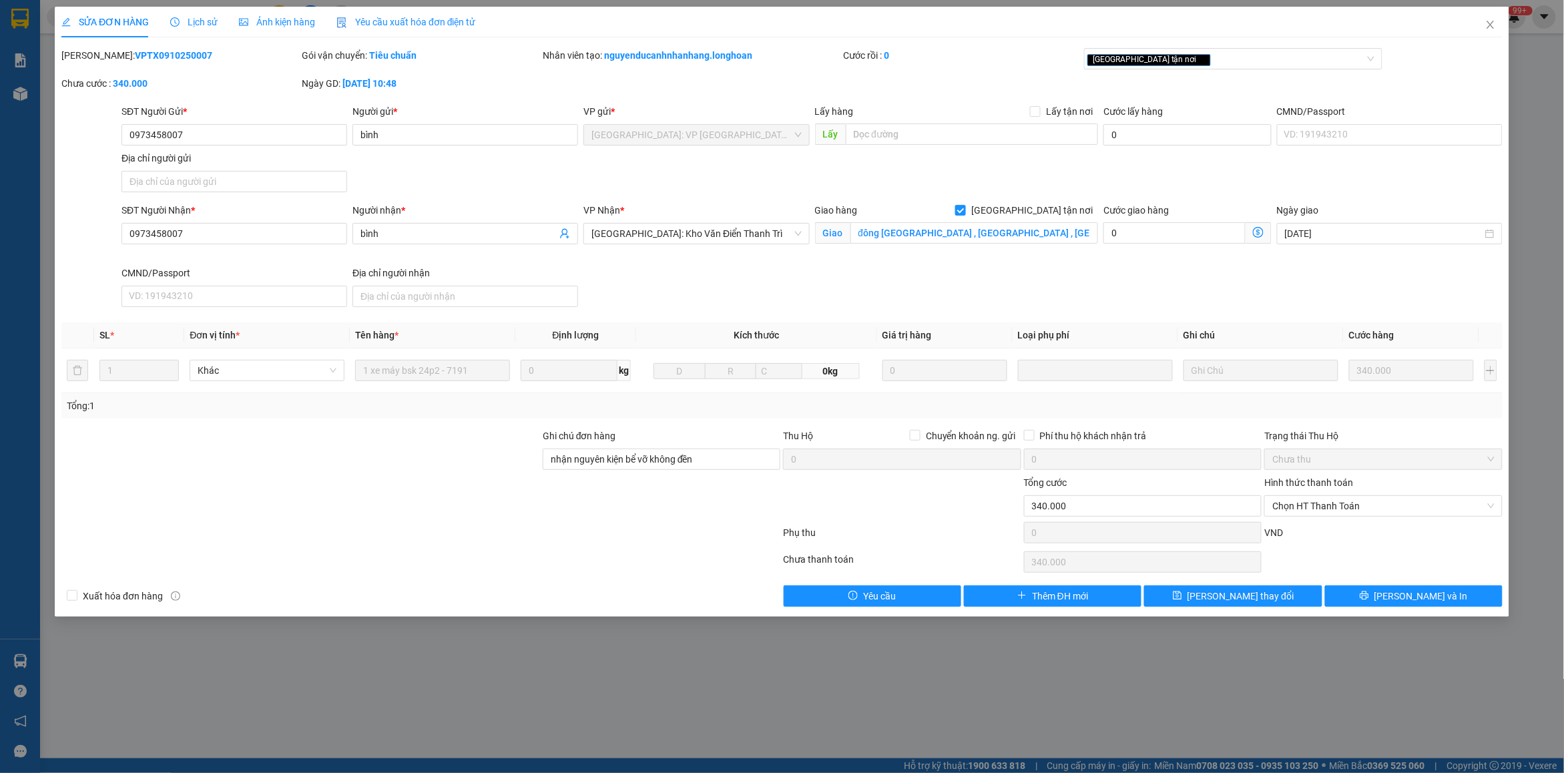
click at [191, 11] on div "Lịch sử" at bounding box center [193, 22] width 47 height 31
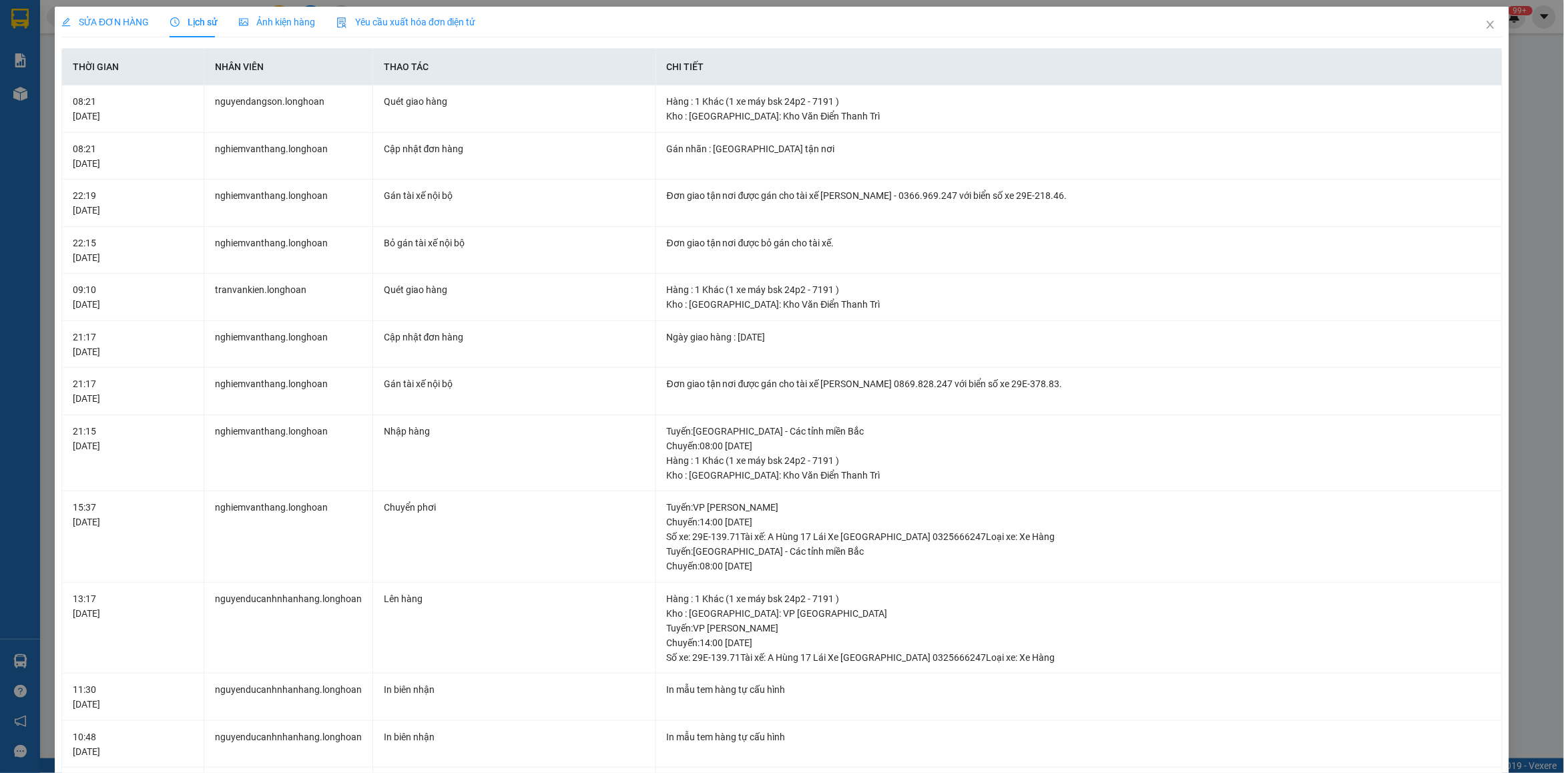
click at [92, 19] on span "SỬA ĐƠN HÀNG" at bounding box center [104, 22] width 87 height 11
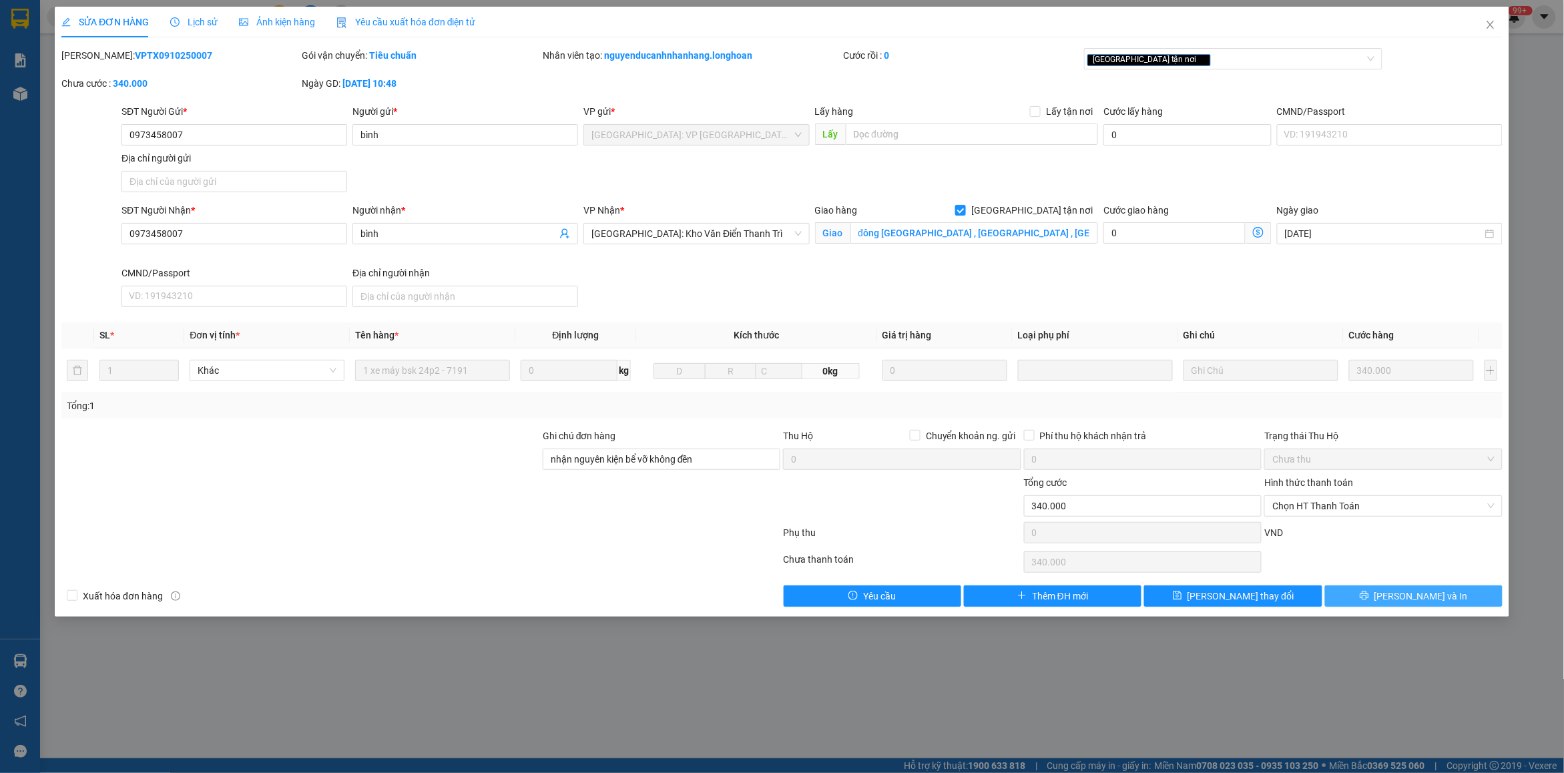
click at [1406, 602] on span "[PERSON_NAME] và In" at bounding box center [1420, 596] width 93 height 15
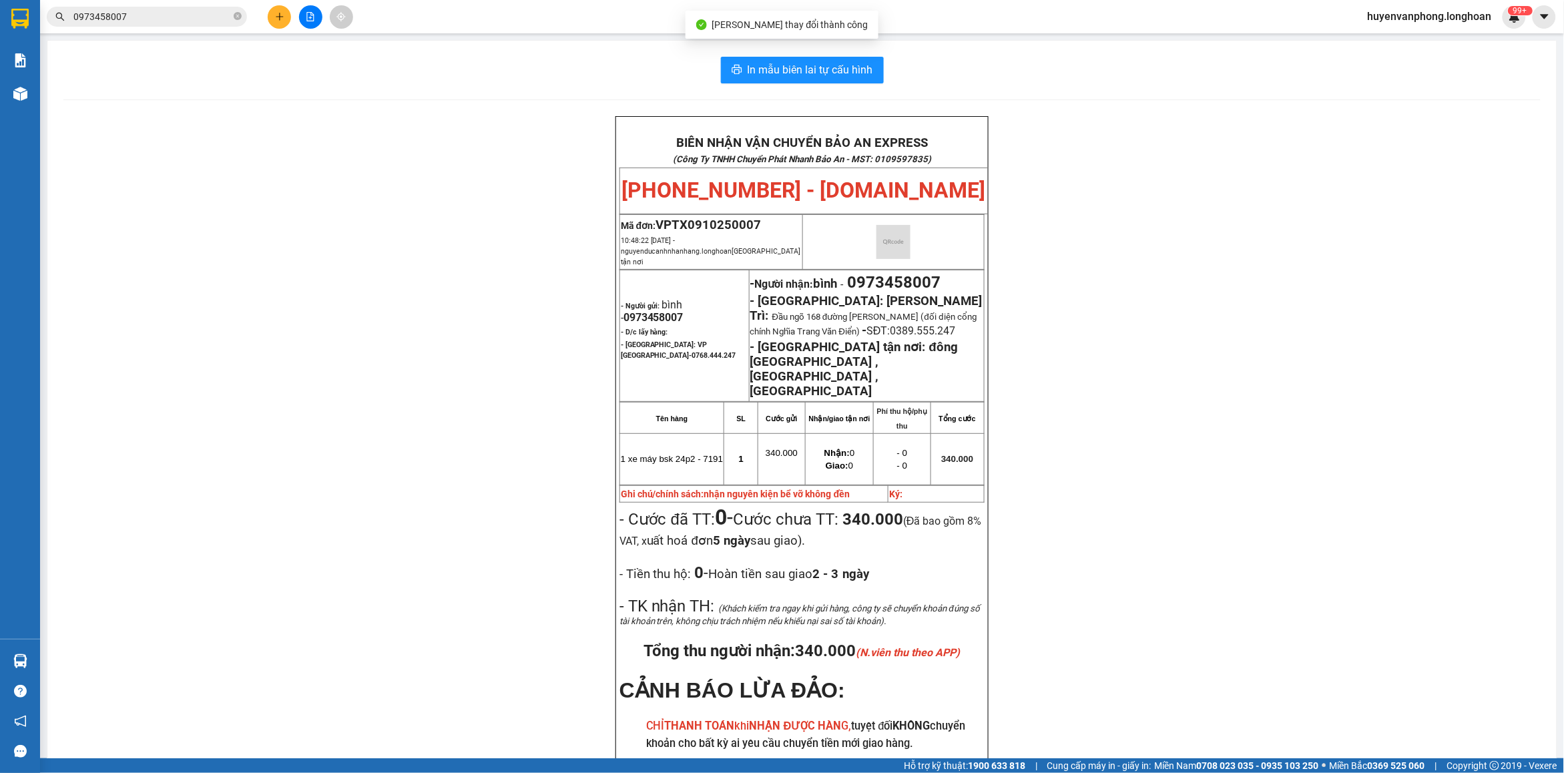
scroll to position [83, 0]
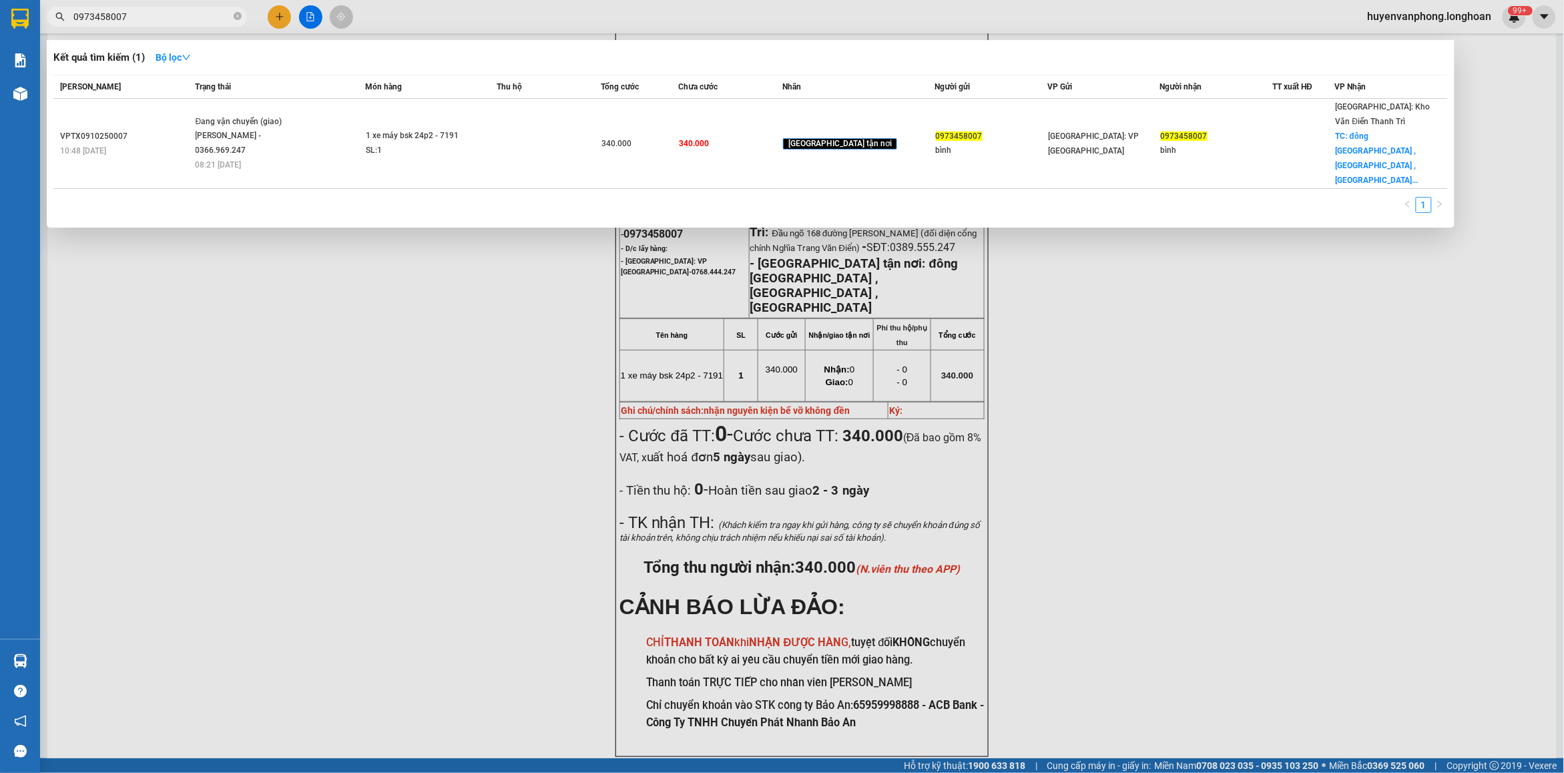
click at [164, 19] on input "0973458007" at bounding box center [152, 16] width 158 height 15
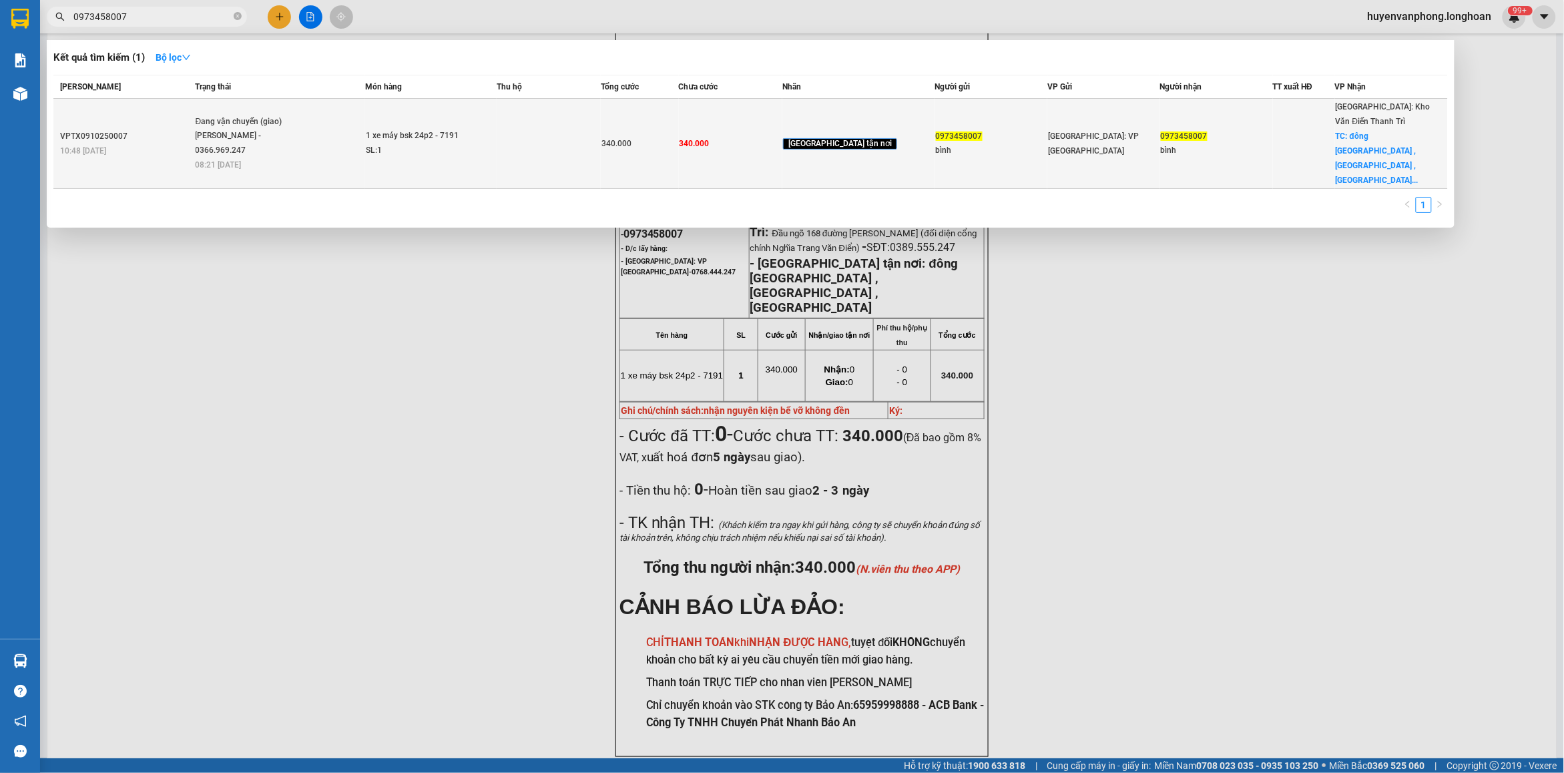
click at [338, 127] on span "Đang vận chuyển (giao) [PERSON_NAME] - 0366.969.247 08:21 [DATE]" at bounding box center [280, 142] width 169 height 55
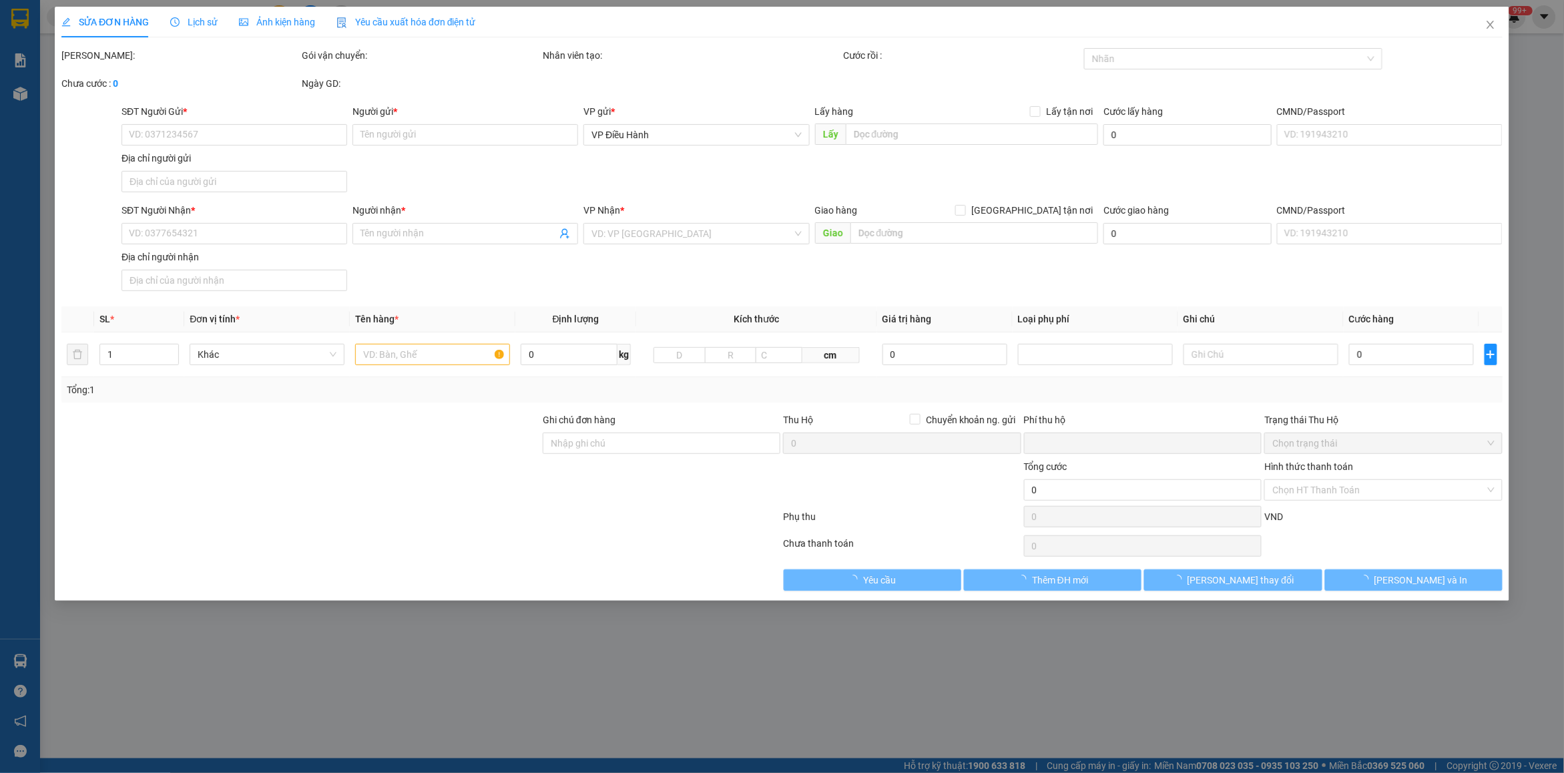
click at [195, 19] on span "Lịch sử" at bounding box center [193, 22] width 47 height 11
